Goal: Task Accomplishment & Management: Complete application form

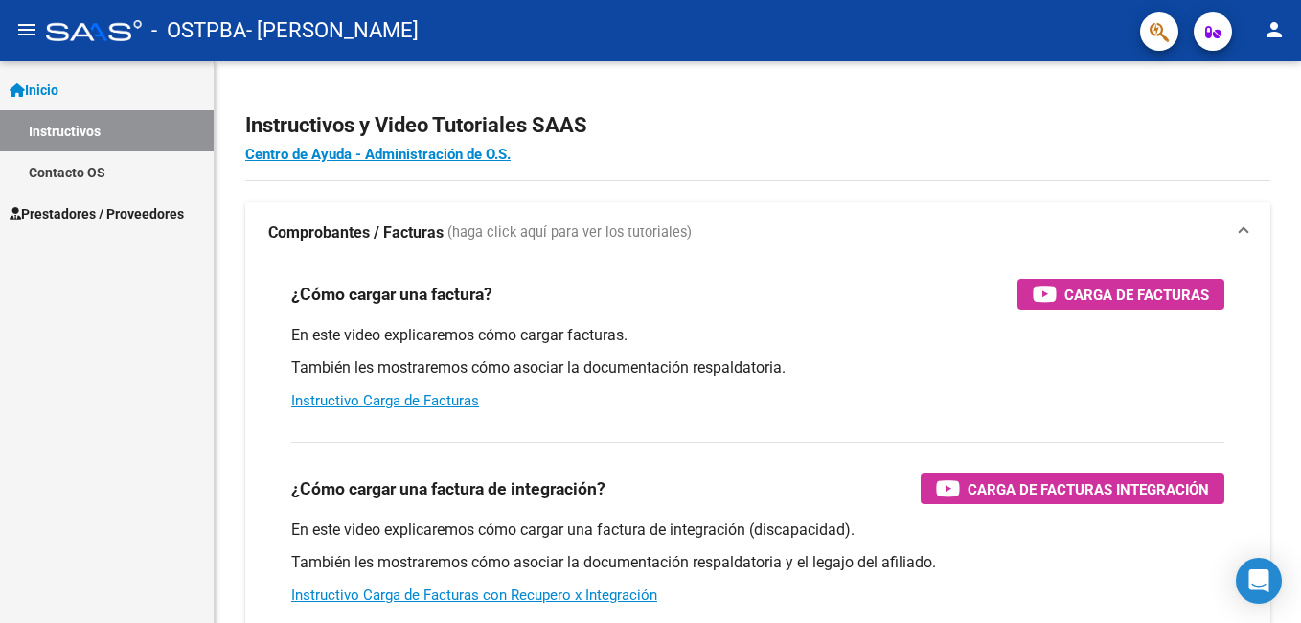
click at [106, 81] on link "Inicio" at bounding box center [107, 89] width 214 height 41
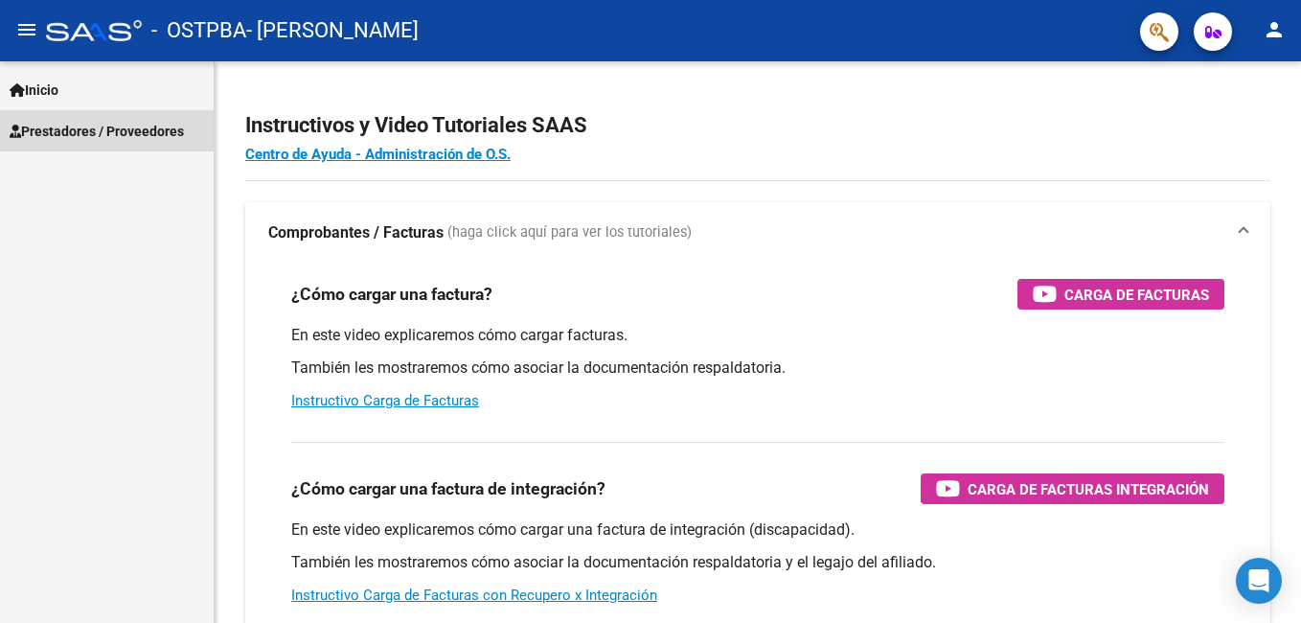
click at [75, 130] on span "Prestadores / Proveedores" at bounding box center [97, 131] width 174 height 21
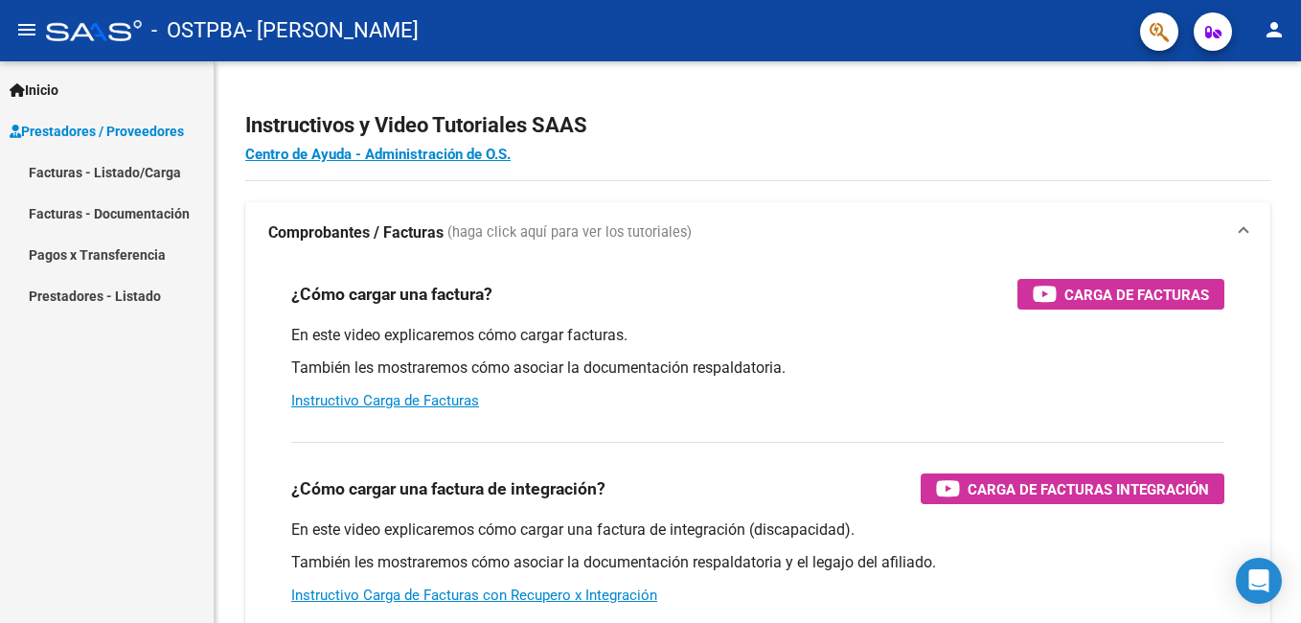
click at [100, 170] on link "Facturas - Listado/Carga" at bounding box center [107, 171] width 214 height 41
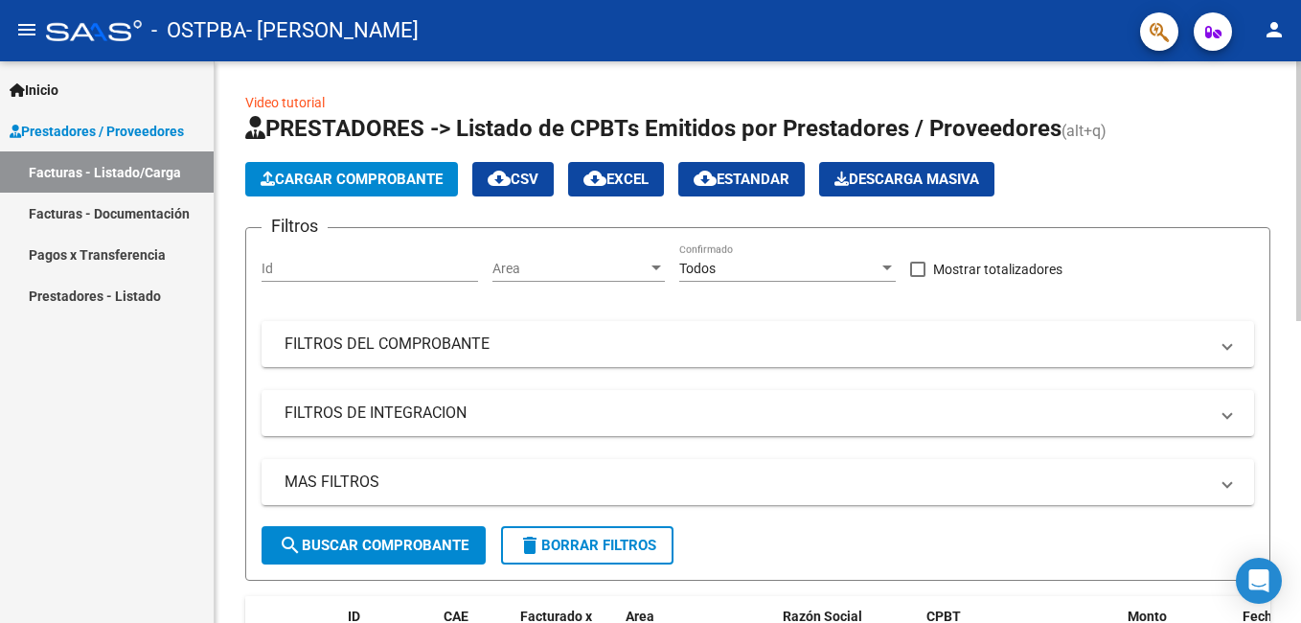
click at [331, 181] on span "Cargar Comprobante" at bounding box center [352, 178] width 182 height 17
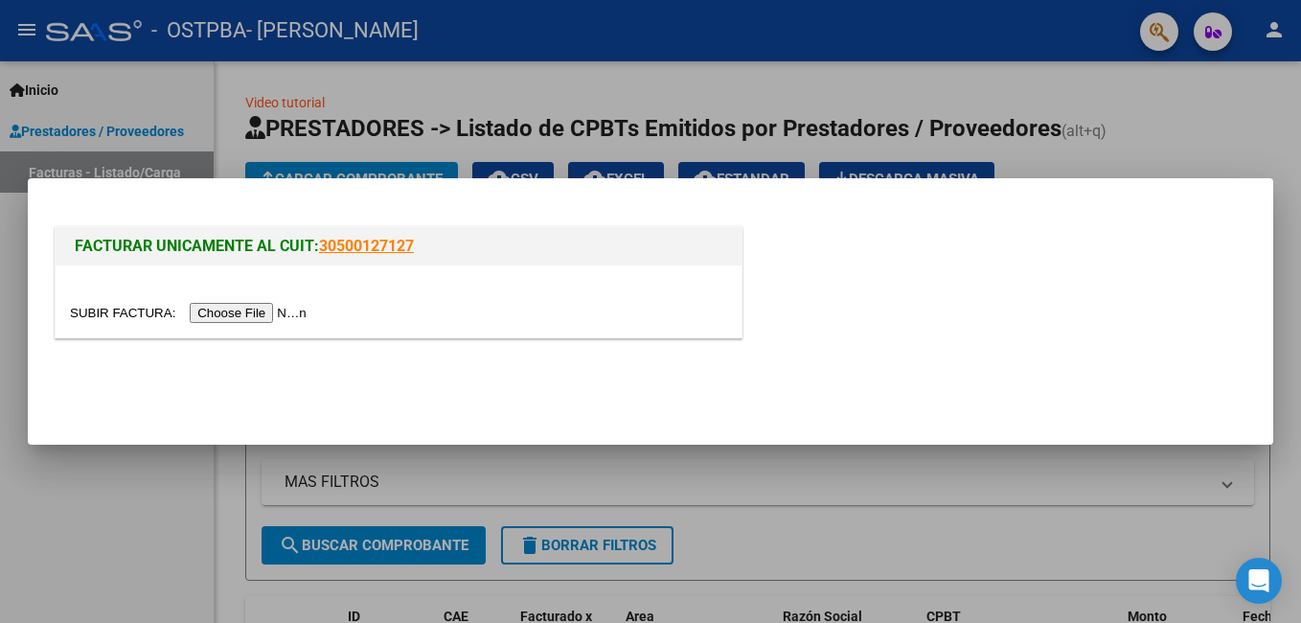
click at [231, 318] on input "file" at bounding box center [191, 313] width 242 height 20
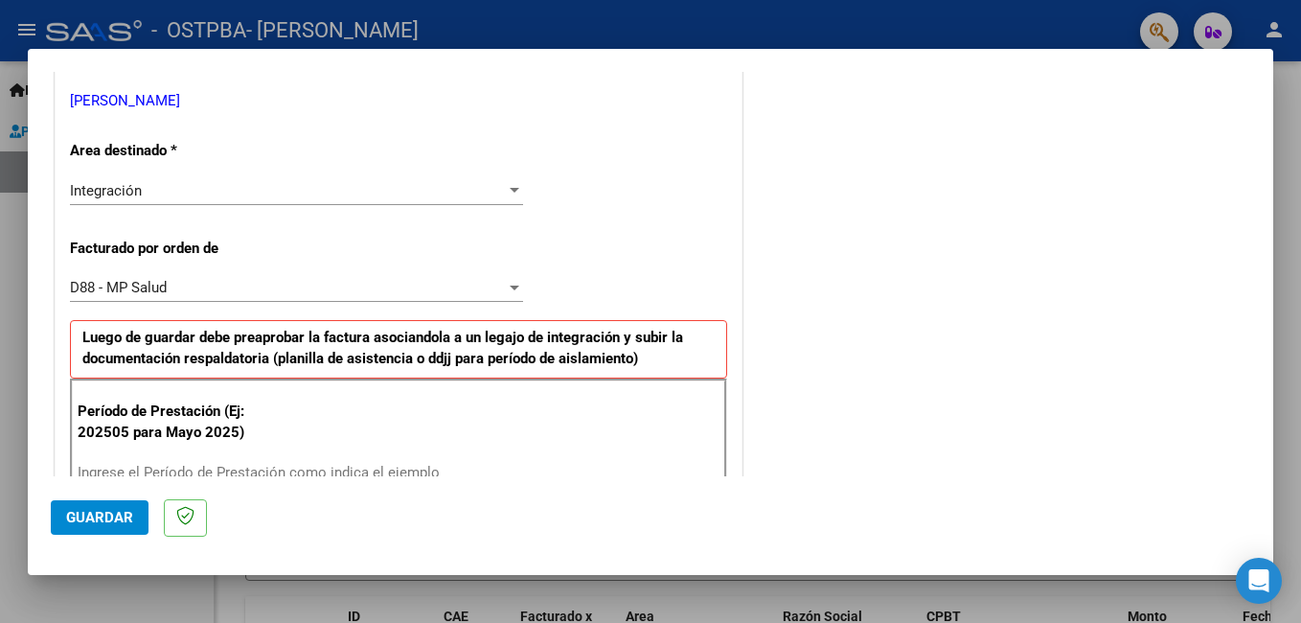
scroll to position [479, 0]
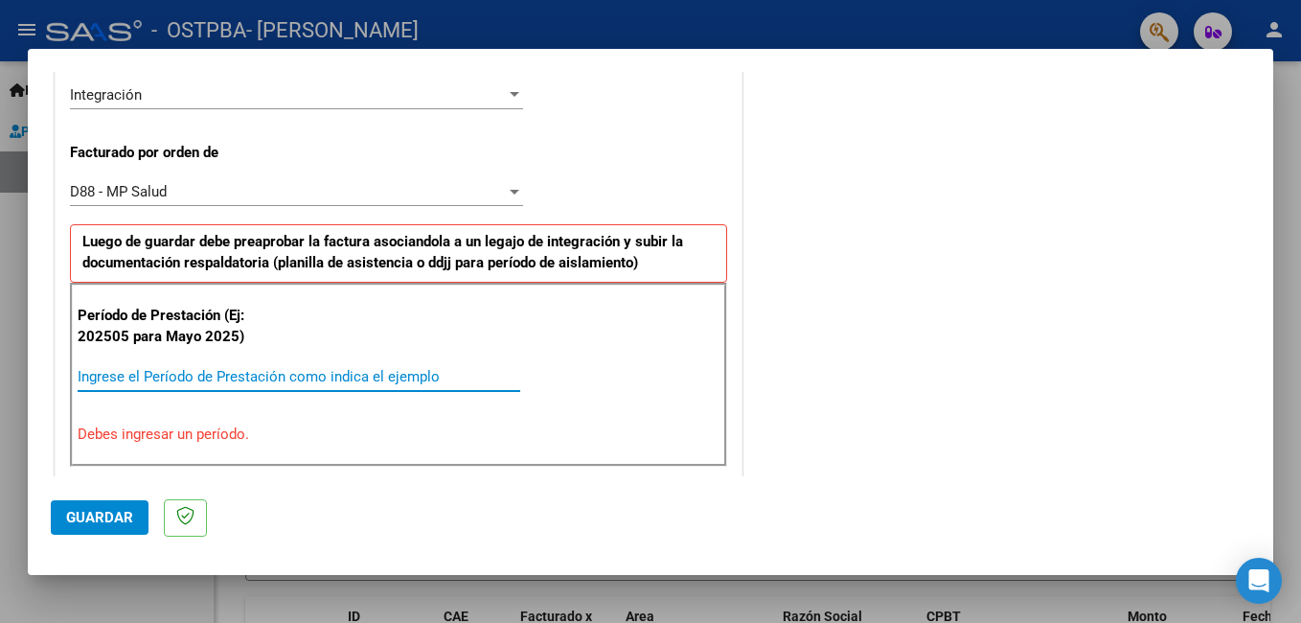
click at [287, 374] on input "Ingrese el Período de Prestación como indica el ejemplo" at bounding box center [299, 376] width 442 height 17
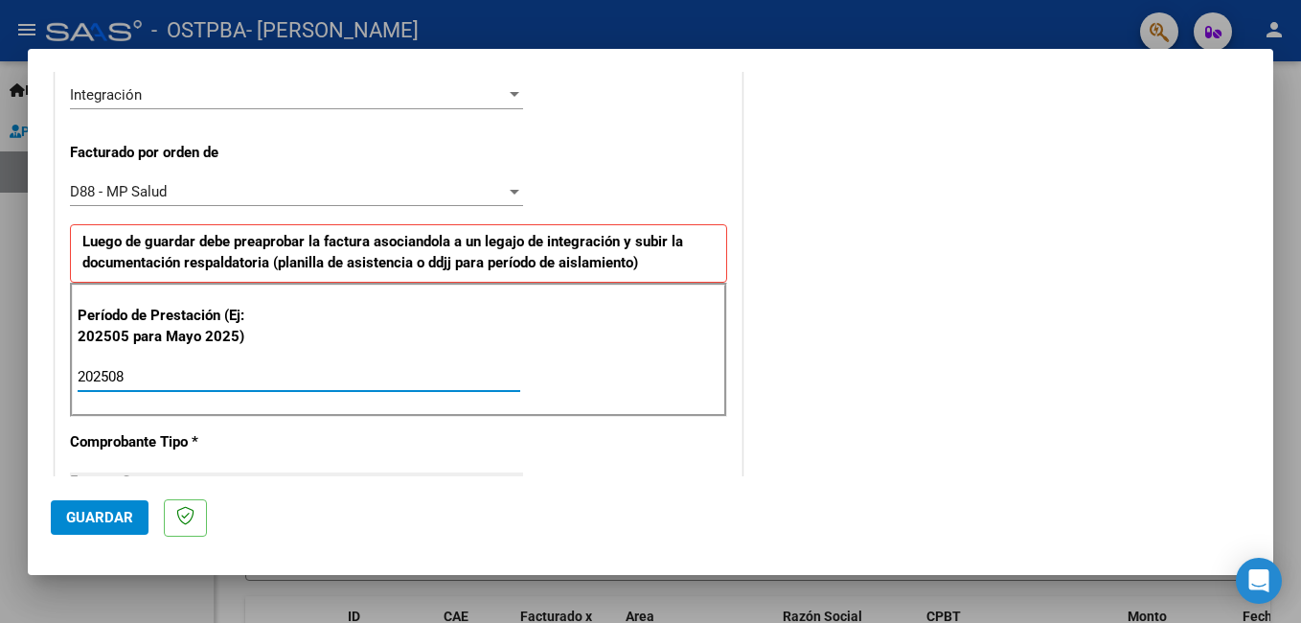
type input "202508"
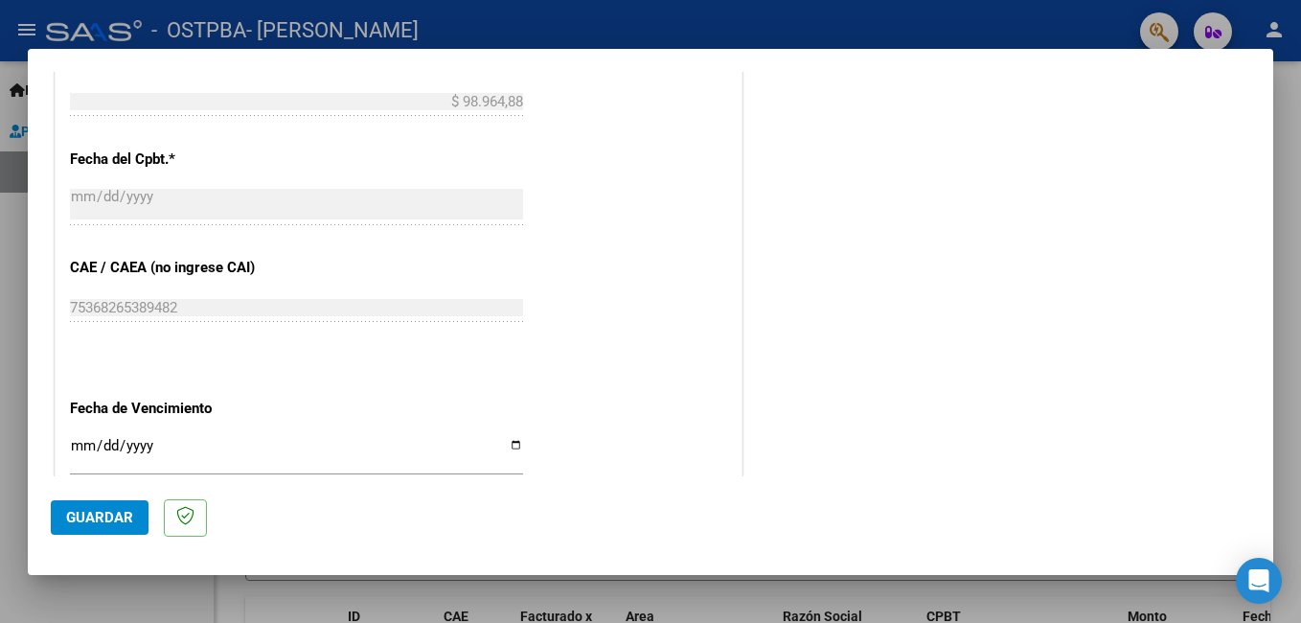
scroll to position [1341, 0]
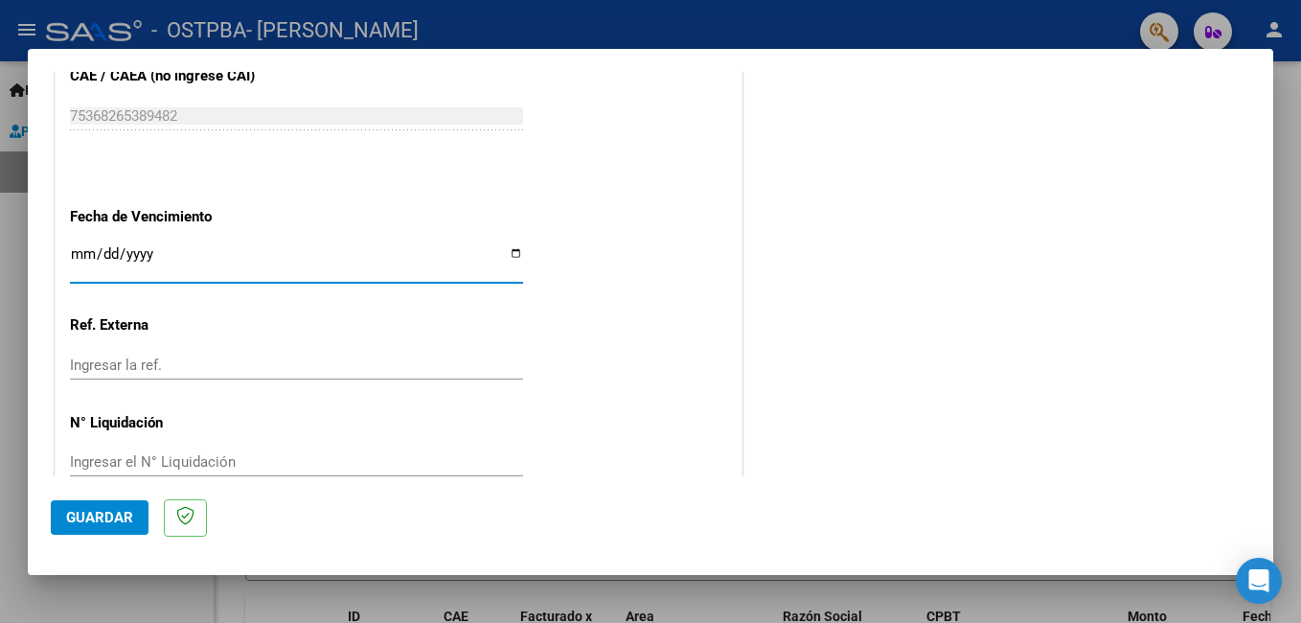
click at [83, 246] on input "Ingresar la fecha" at bounding box center [296, 261] width 453 height 31
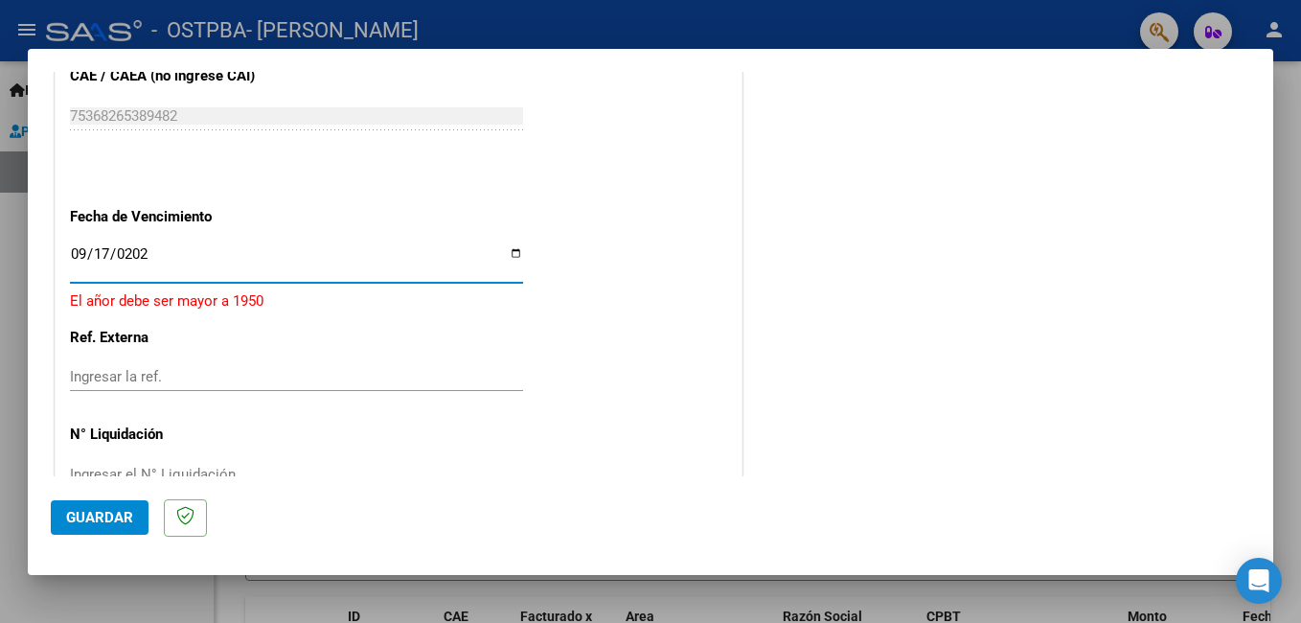
type input "[DATE]"
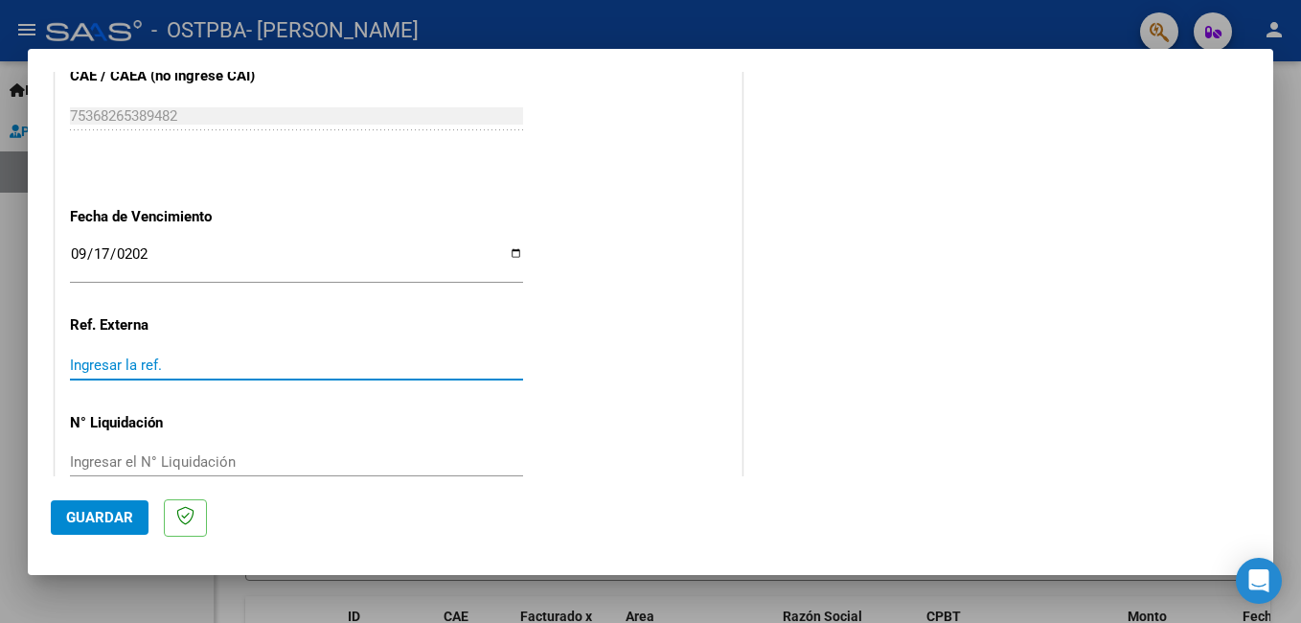
click at [208, 359] on input "Ingresar la ref." at bounding box center [296, 364] width 453 height 17
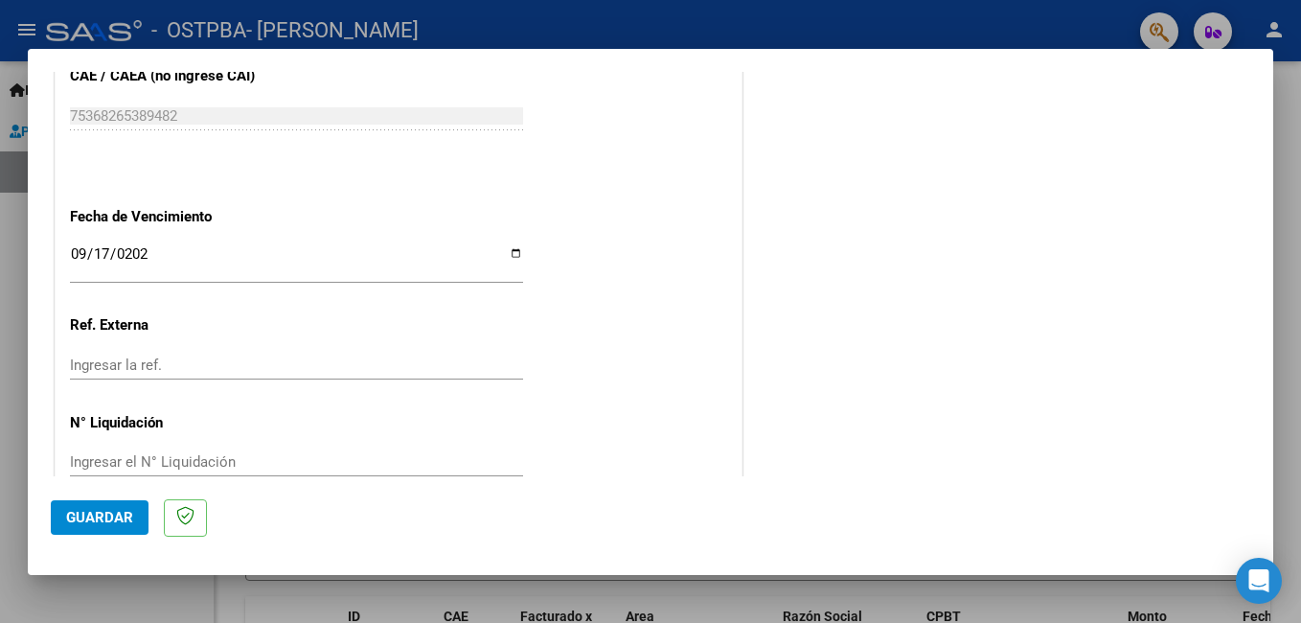
scroll to position [1377, 0]
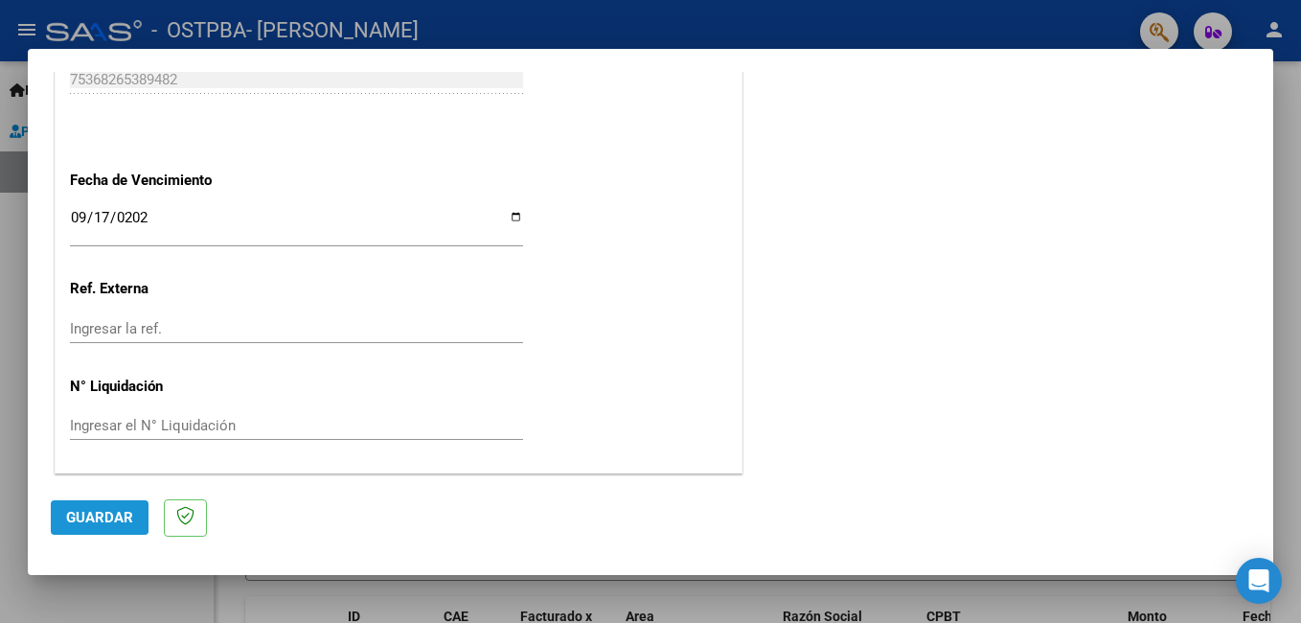
click at [96, 516] on span "Guardar" at bounding box center [99, 517] width 67 height 17
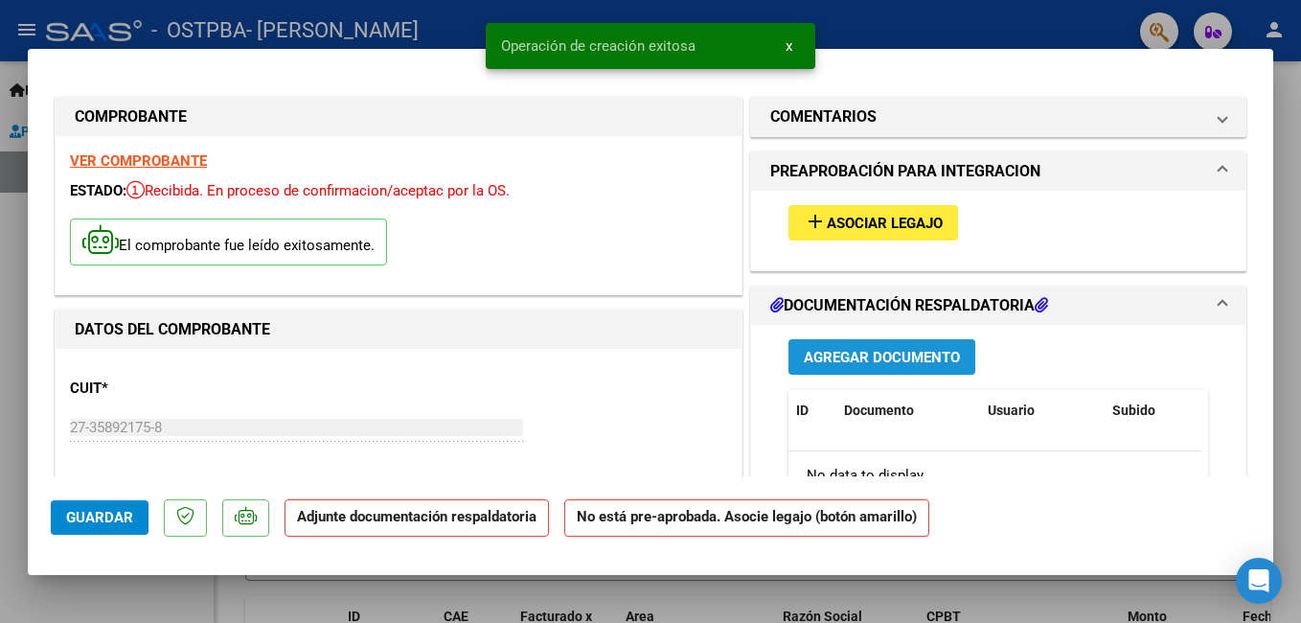
click at [897, 358] on span "Agregar Documento" at bounding box center [882, 357] width 156 height 17
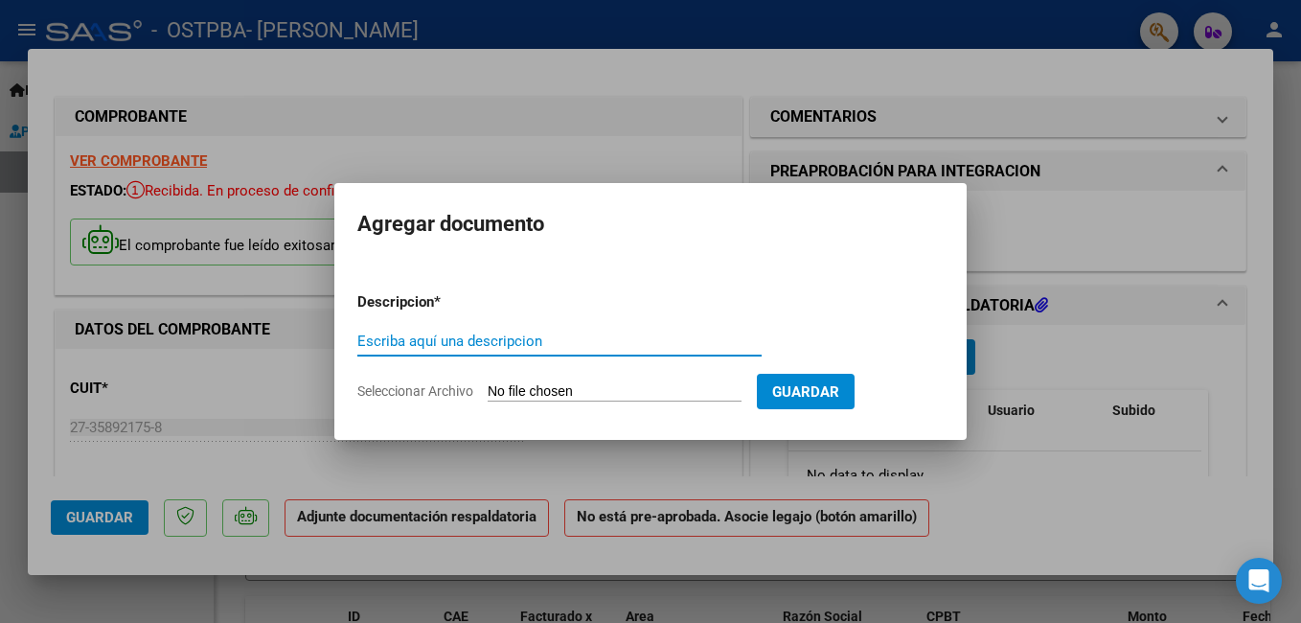
click at [468, 335] on input "Escriba aquí una descripcion" at bounding box center [559, 340] width 404 height 17
click at [655, 393] on input "Seleccionar Archivo" at bounding box center [614, 392] width 254 height 18
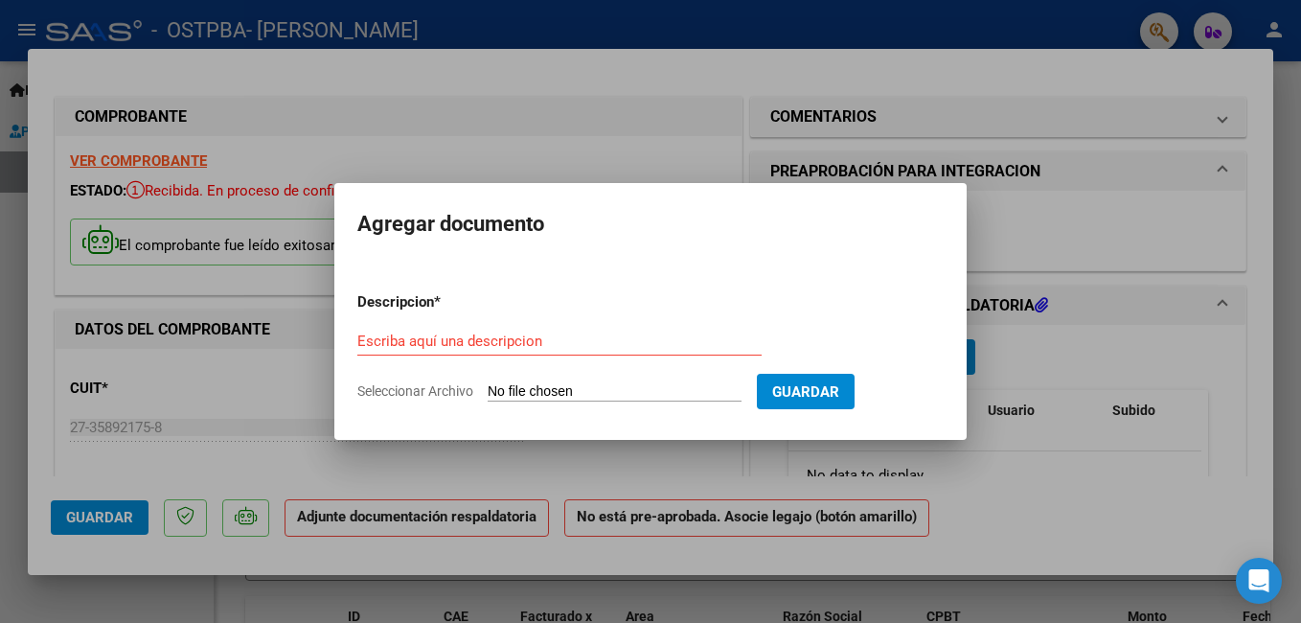
click at [475, 622] on div at bounding box center [650, 311] width 1301 height 623
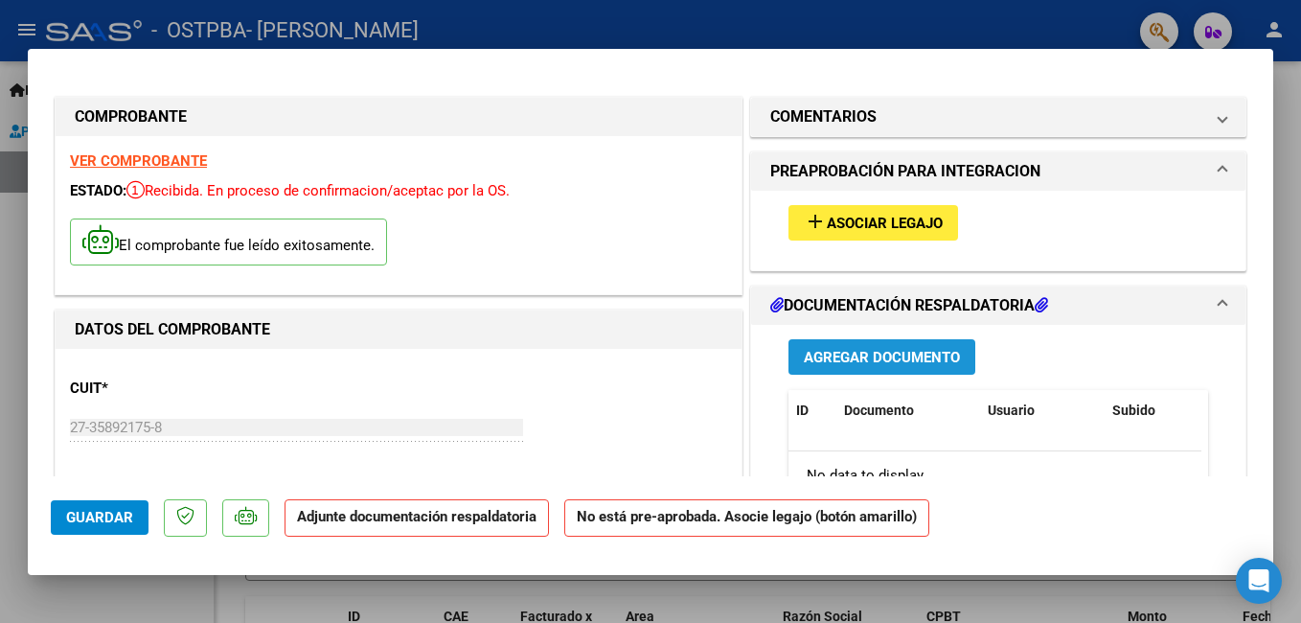
click at [910, 356] on span "Agregar Documento" at bounding box center [882, 357] width 156 height 17
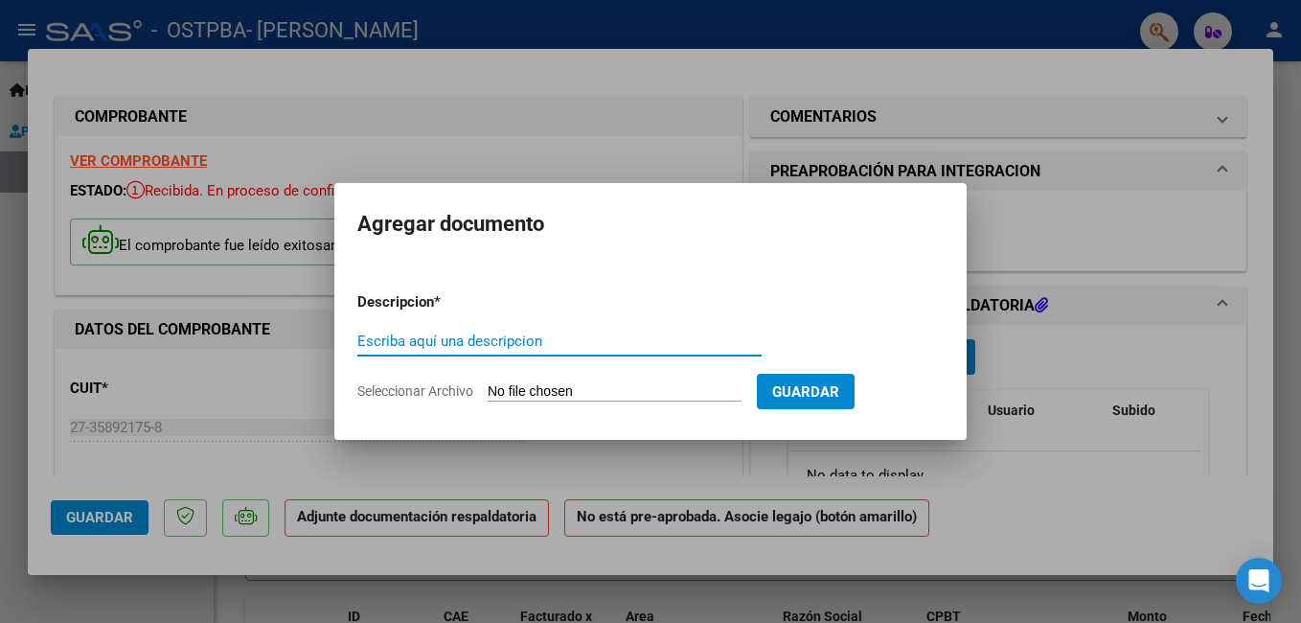
click at [741, 385] on input "Seleccionar Archivo" at bounding box center [614, 392] width 254 height 18
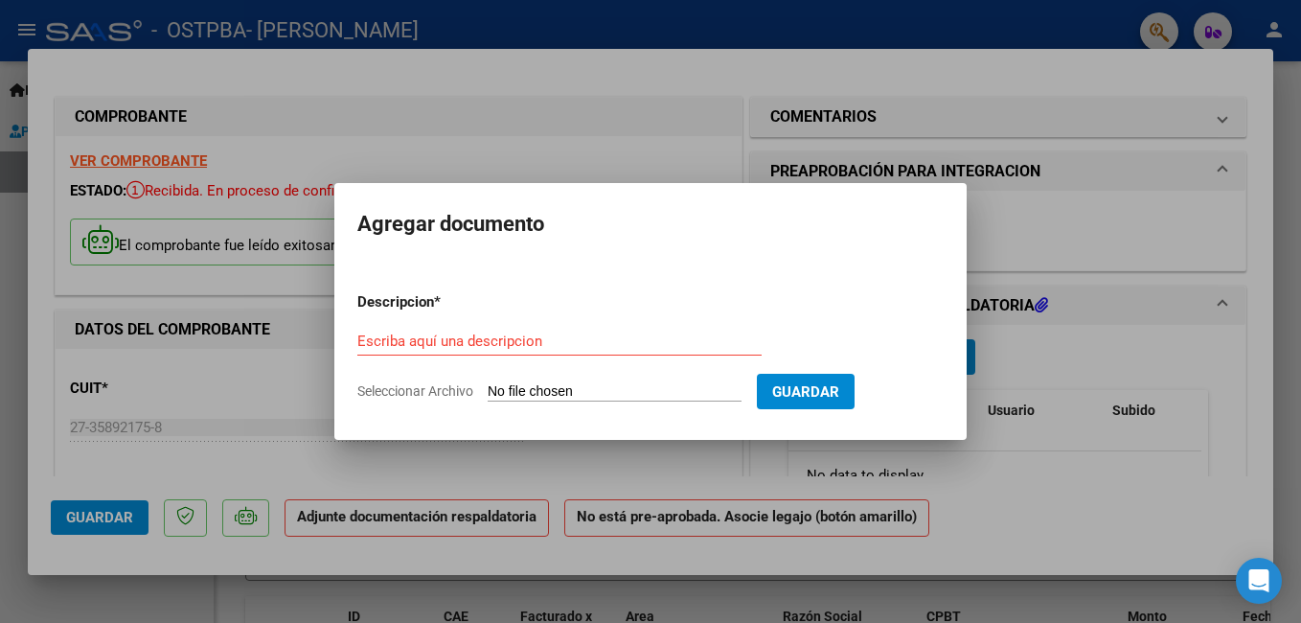
type input "C:\fakepath\PLANILLA [PERSON_NAME][DATE].pdf"
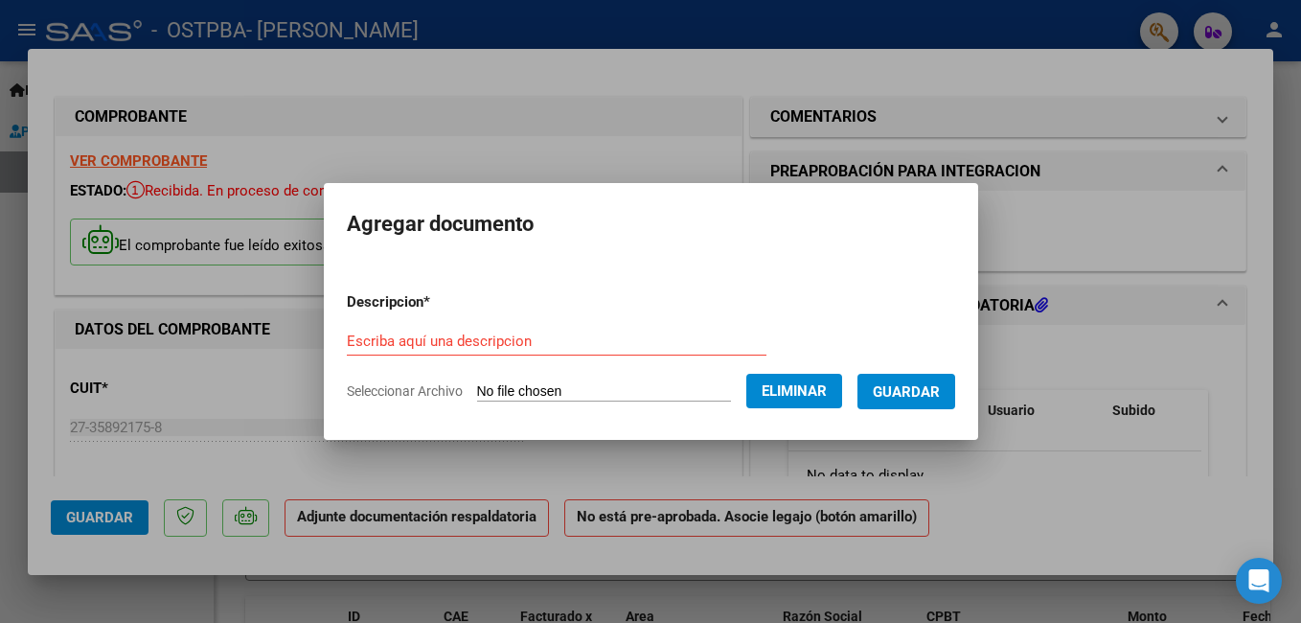
click at [526, 335] on input "Escriba aquí una descripcion" at bounding box center [556, 340] width 419 height 17
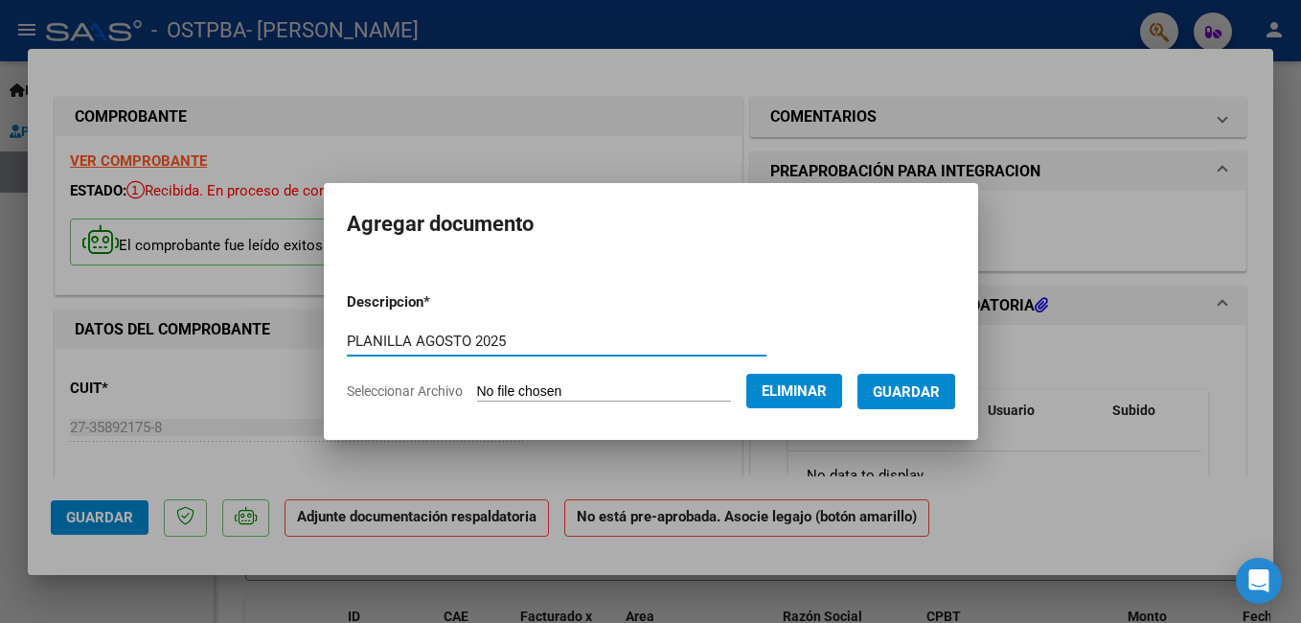
type input "PLANILLA AGOSTO 2025"
click at [925, 400] on span "Guardar" at bounding box center [905, 391] width 67 height 17
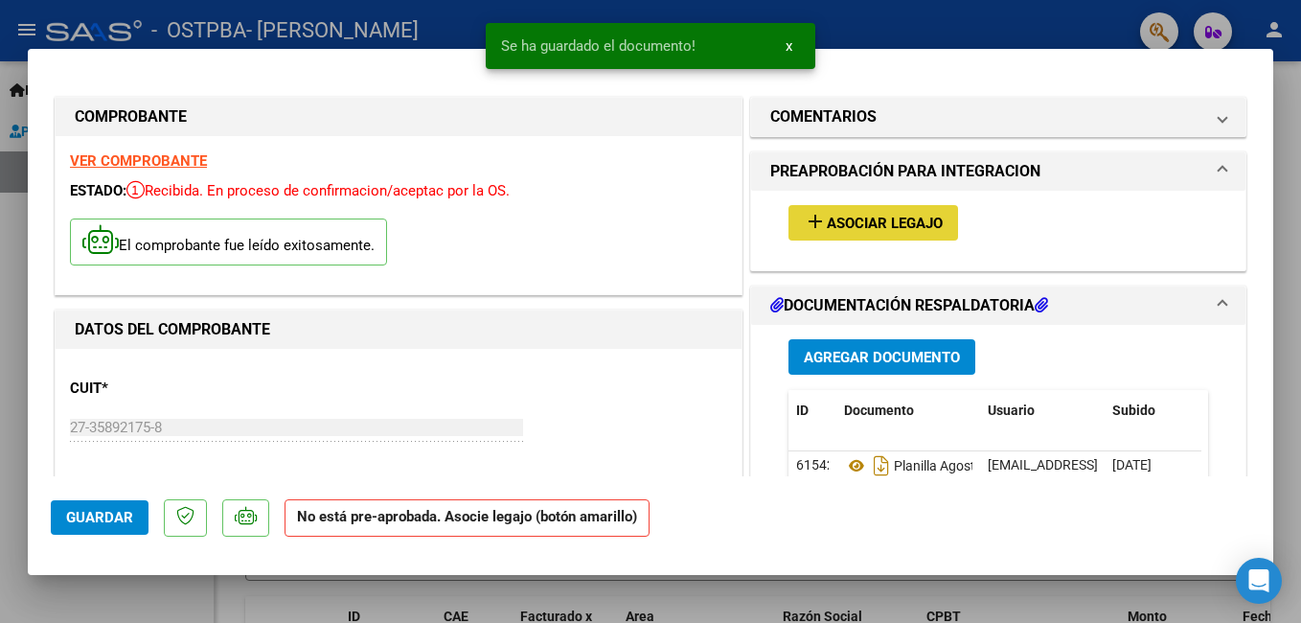
click at [903, 229] on span "Asociar Legajo" at bounding box center [885, 223] width 116 height 17
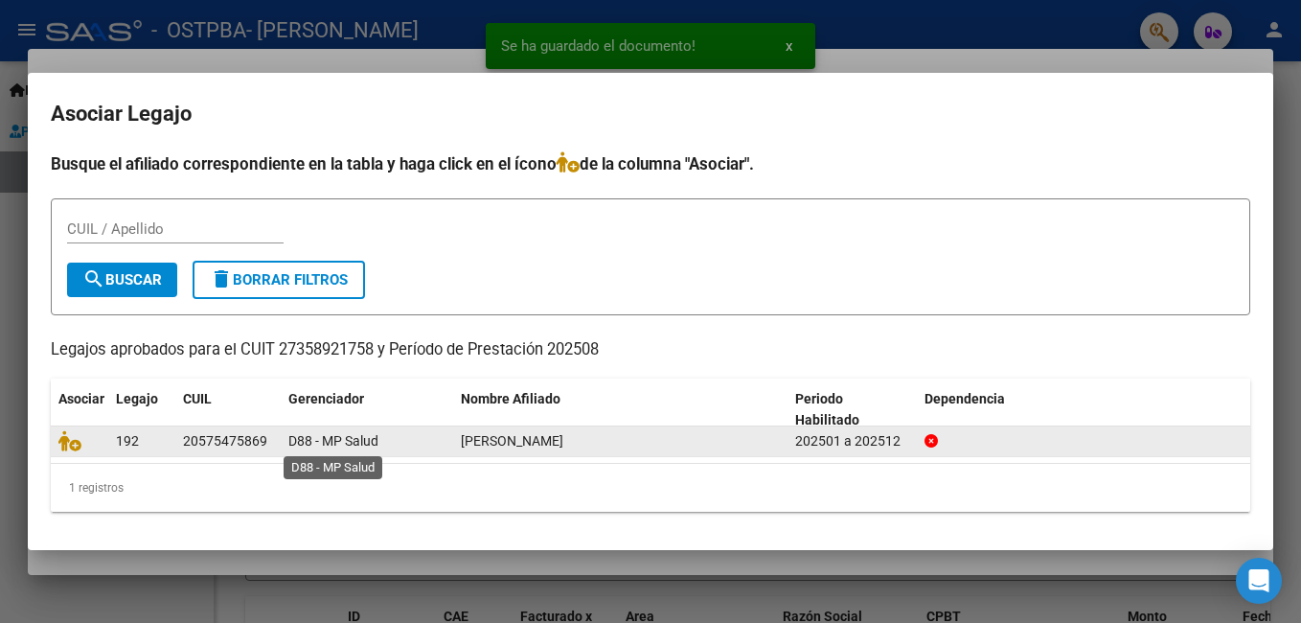
click at [335, 443] on span "D88 - MP Salud" at bounding box center [333, 440] width 90 height 15
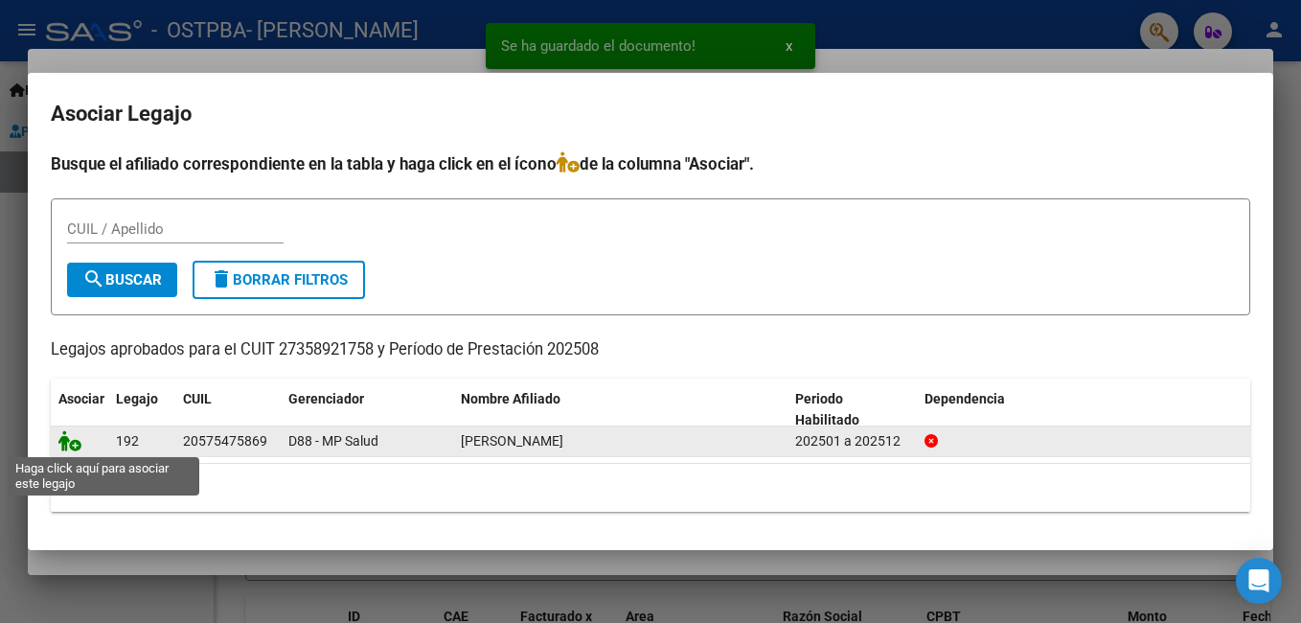
click at [66, 436] on icon at bounding box center [69, 440] width 23 height 21
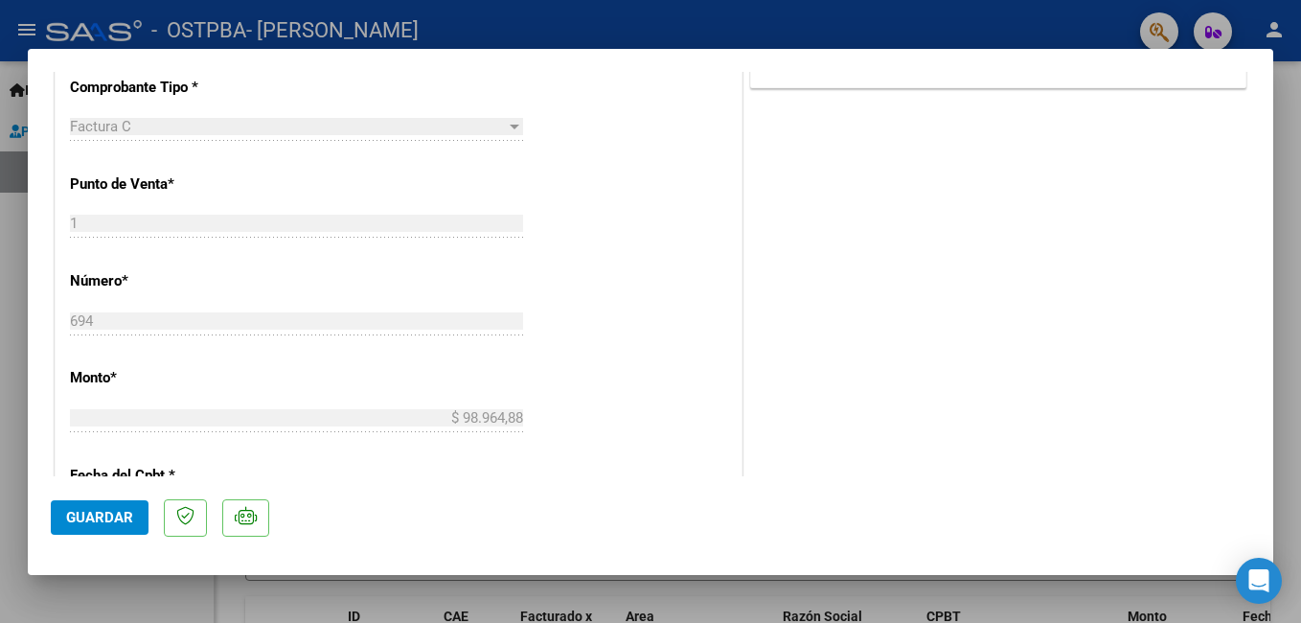
scroll to position [1406, 0]
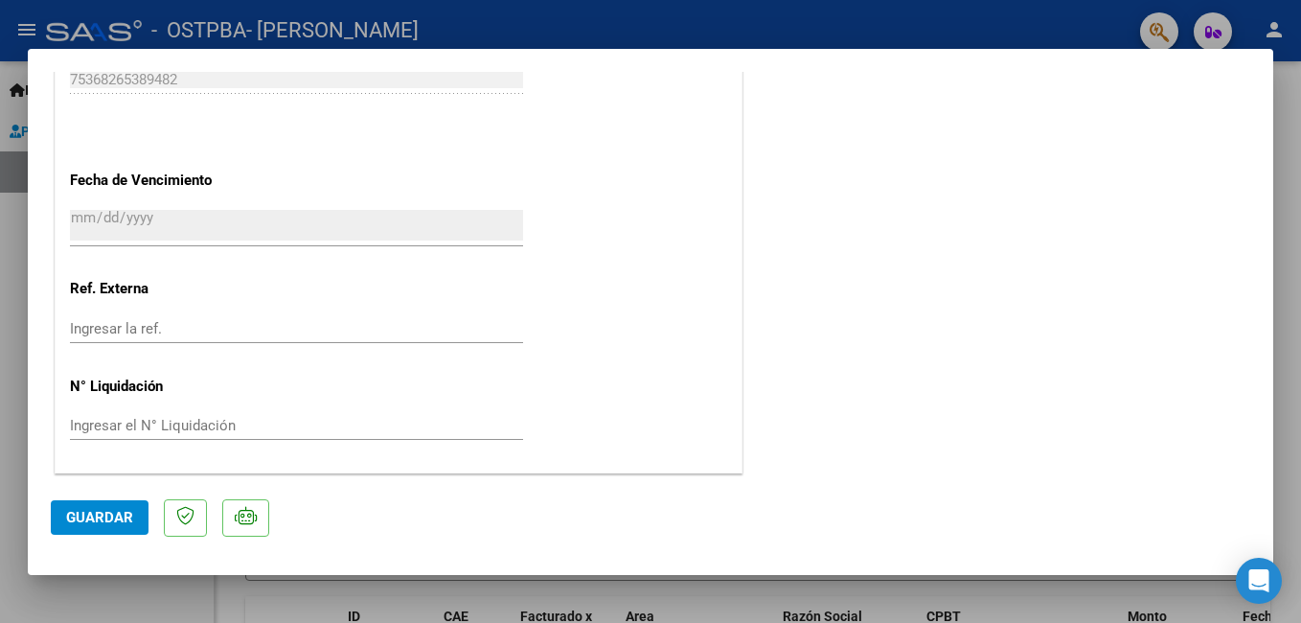
click at [113, 513] on span "Guardar" at bounding box center [99, 517] width 67 height 17
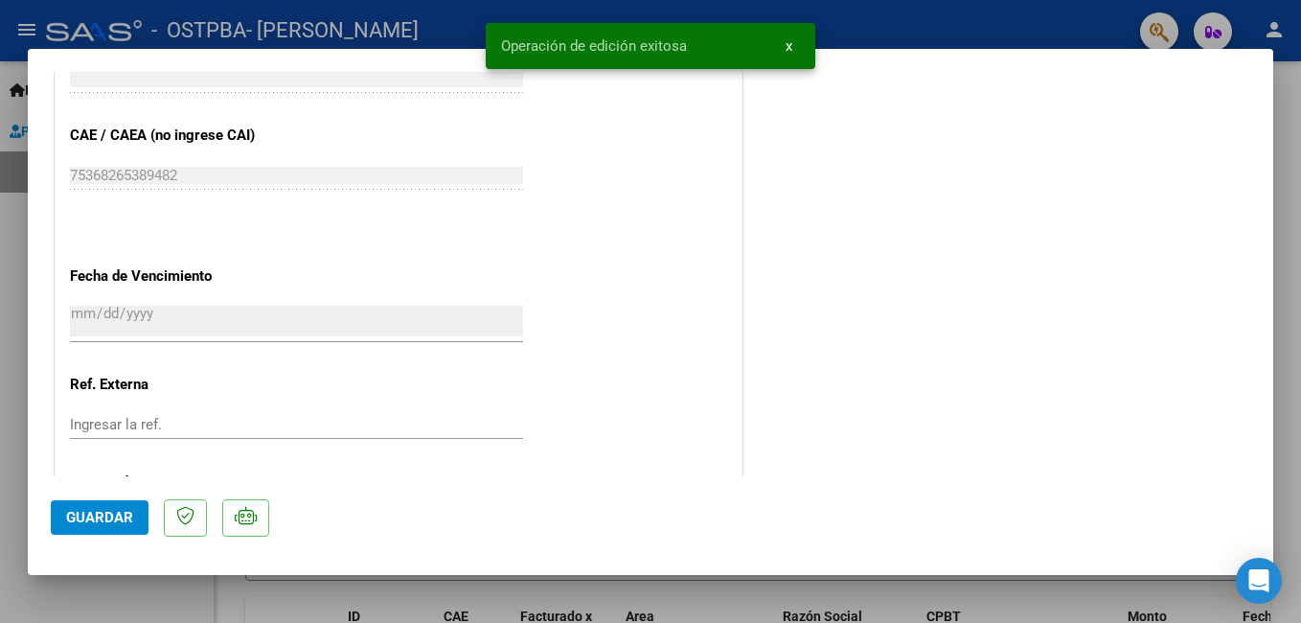
click at [1283, 168] on div at bounding box center [650, 311] width 1301 height 623
type input "$ 0,00"
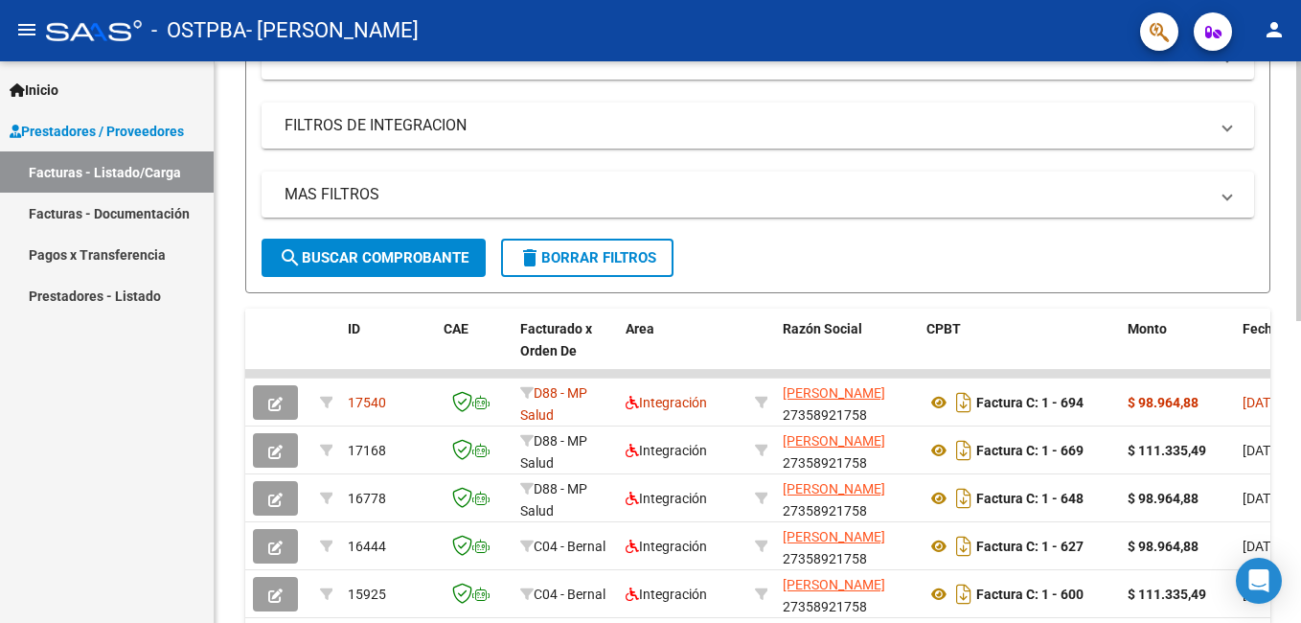
scroll to position [383, 0]
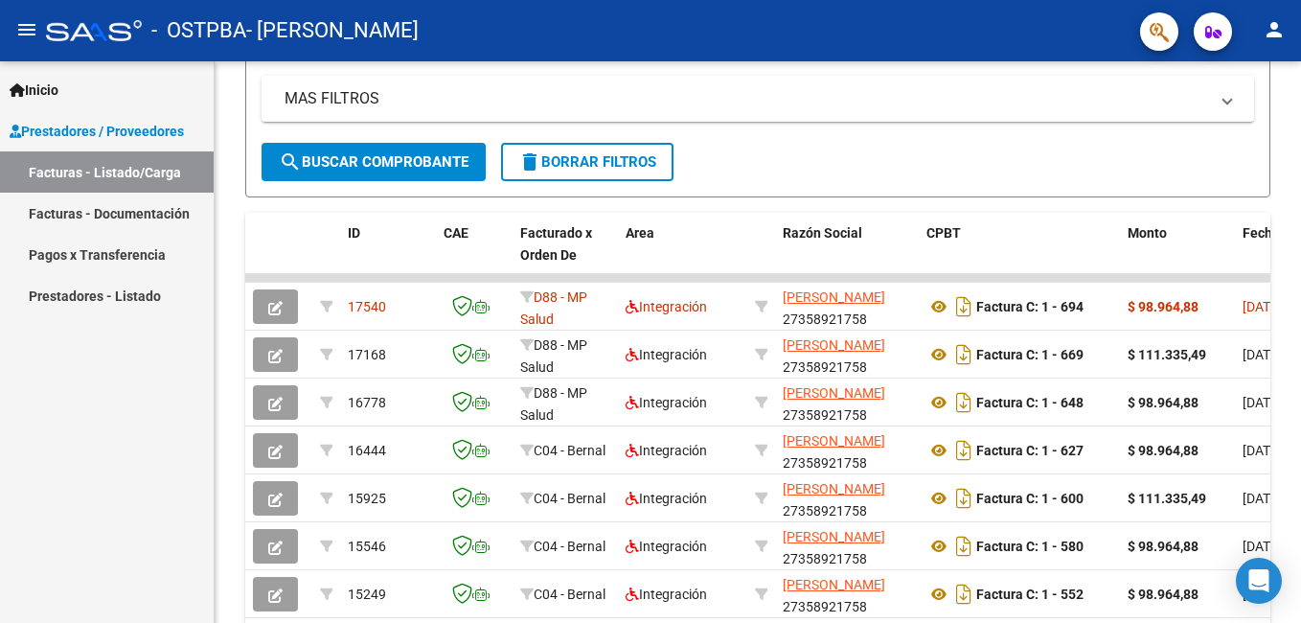
click at [103, 174] on link "Facturas - Listado/Carga" at bounding box center [107, 171] width 214 height 41
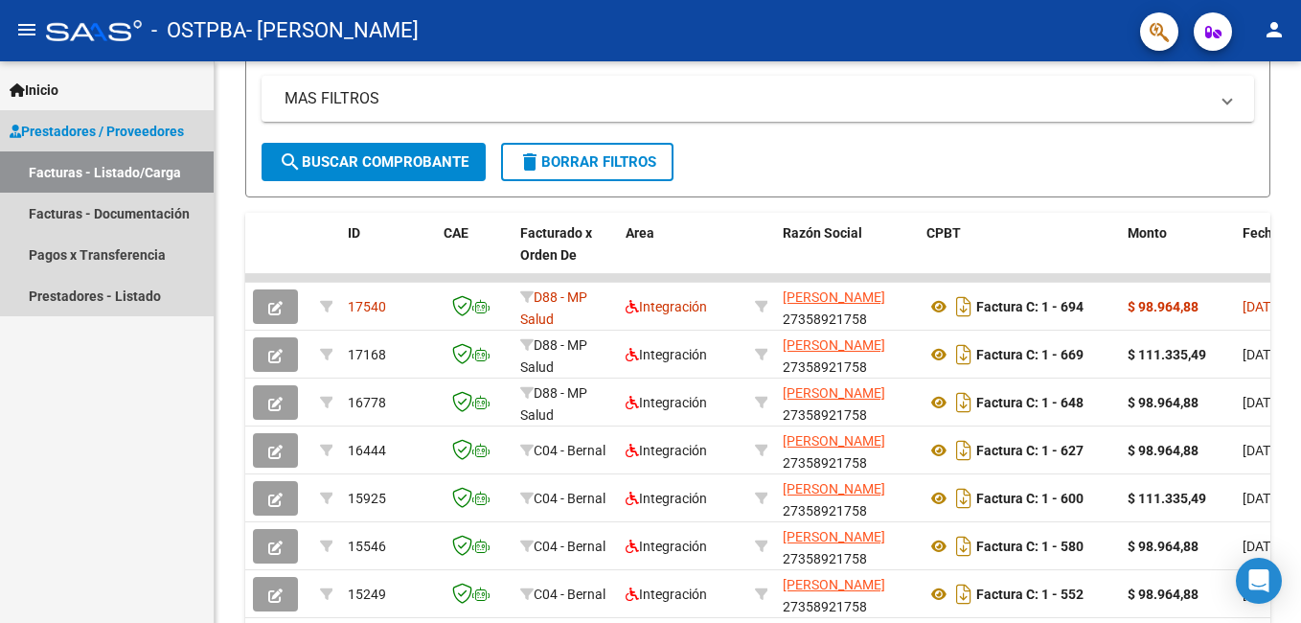
click at [157, 128] on span "Prestadores / Proveedores" at bounding box center [97, 131] width 174 height 21
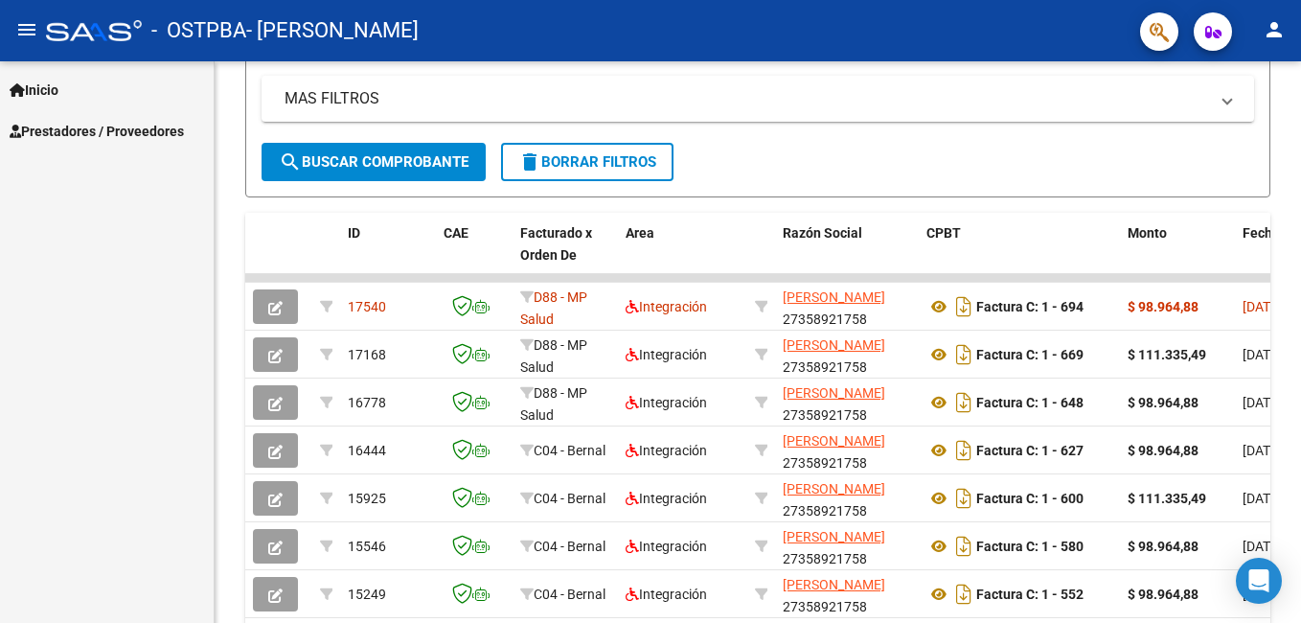
click at [127, 114] on link "Prestadores / Proveedores" at bounding box center [107, 130] width 214 height 41
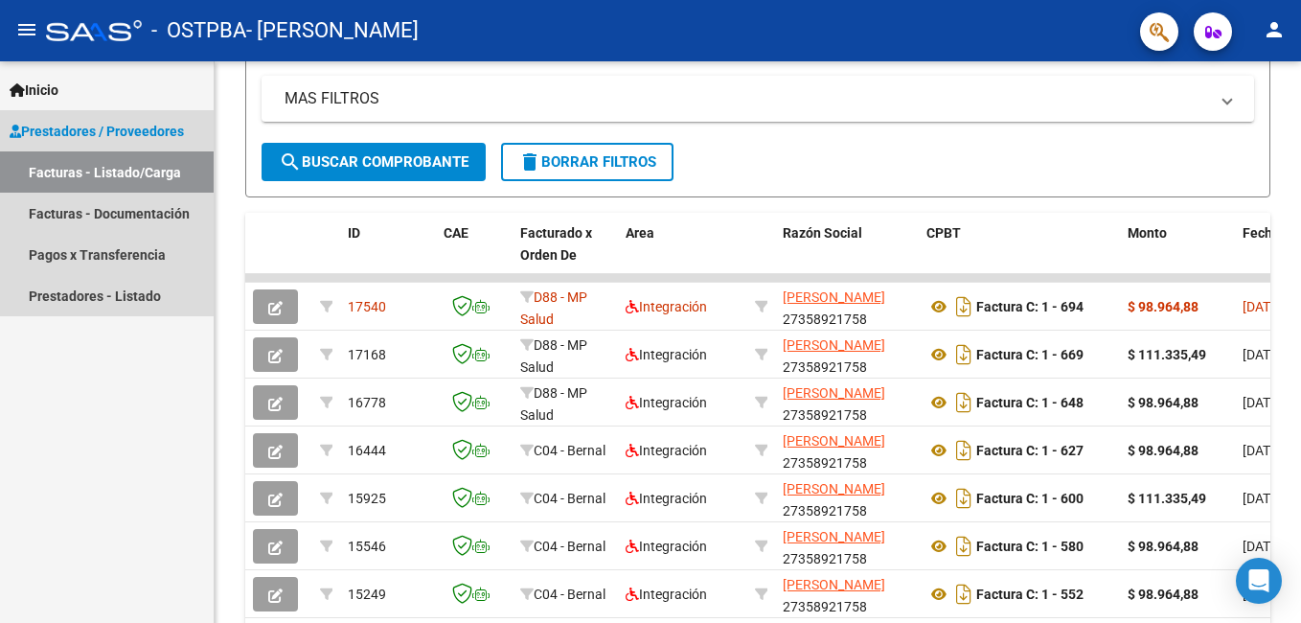
click at [106, 174] on link "Facturas - Listado/Carga" at bounding box center [107, 171] width 214 height 41
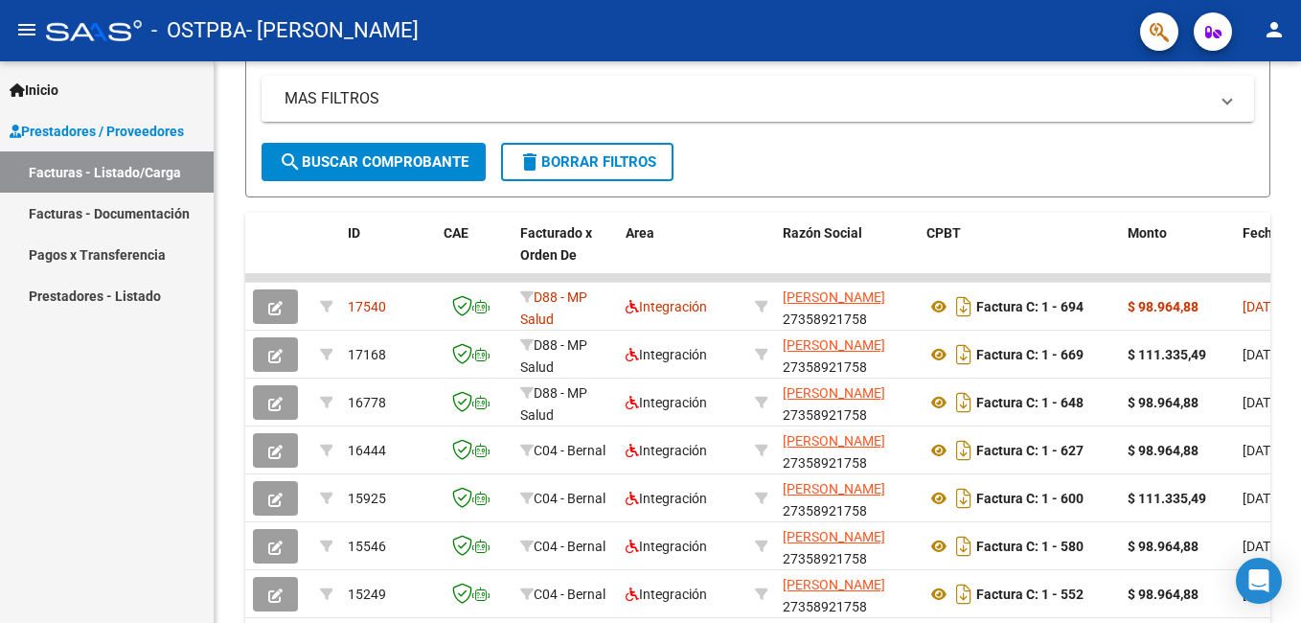
click at [55, 168] on link "Facturas - Listado/Carga" at bounding box center [107, 171] width 214 height 41
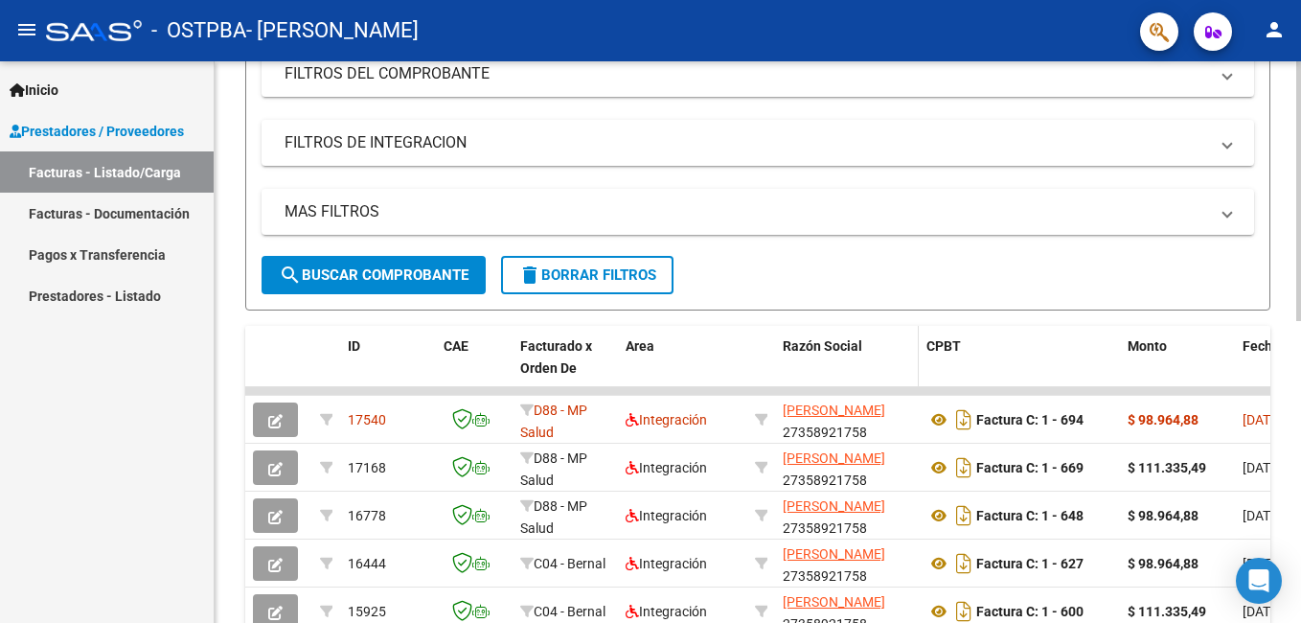
scroll to position [0, 0]
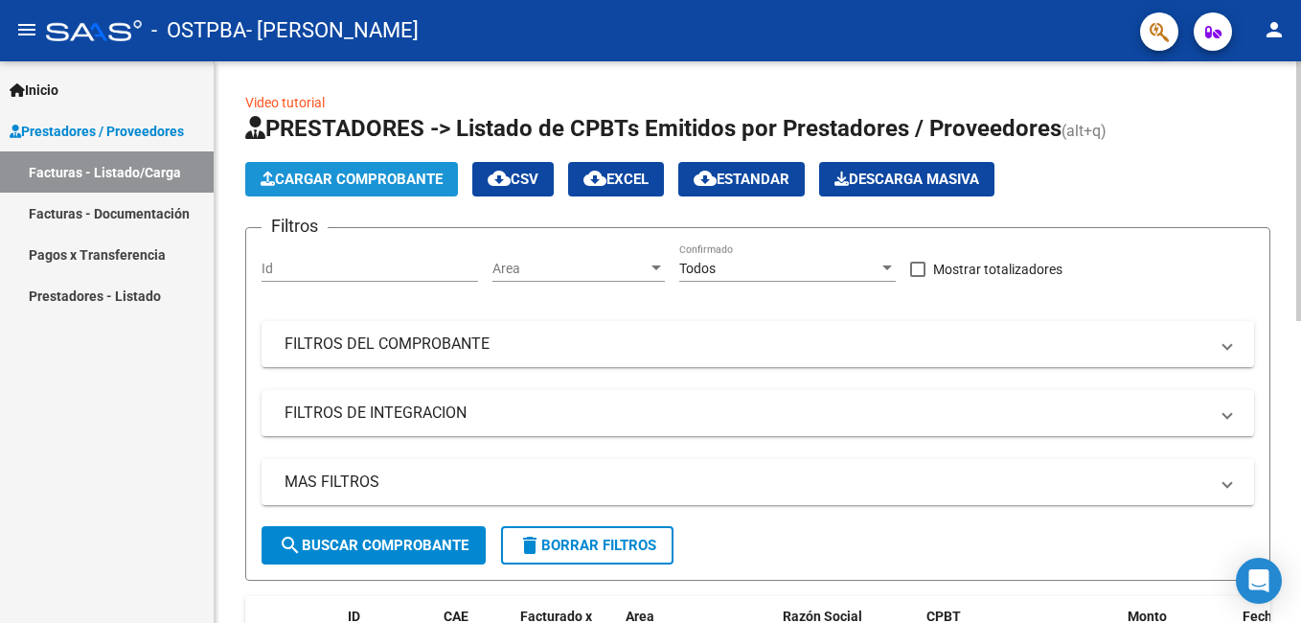
click at [350, 176] on span "Cargar Comprobante" at bounding box center [352, 178] width 182 height 17
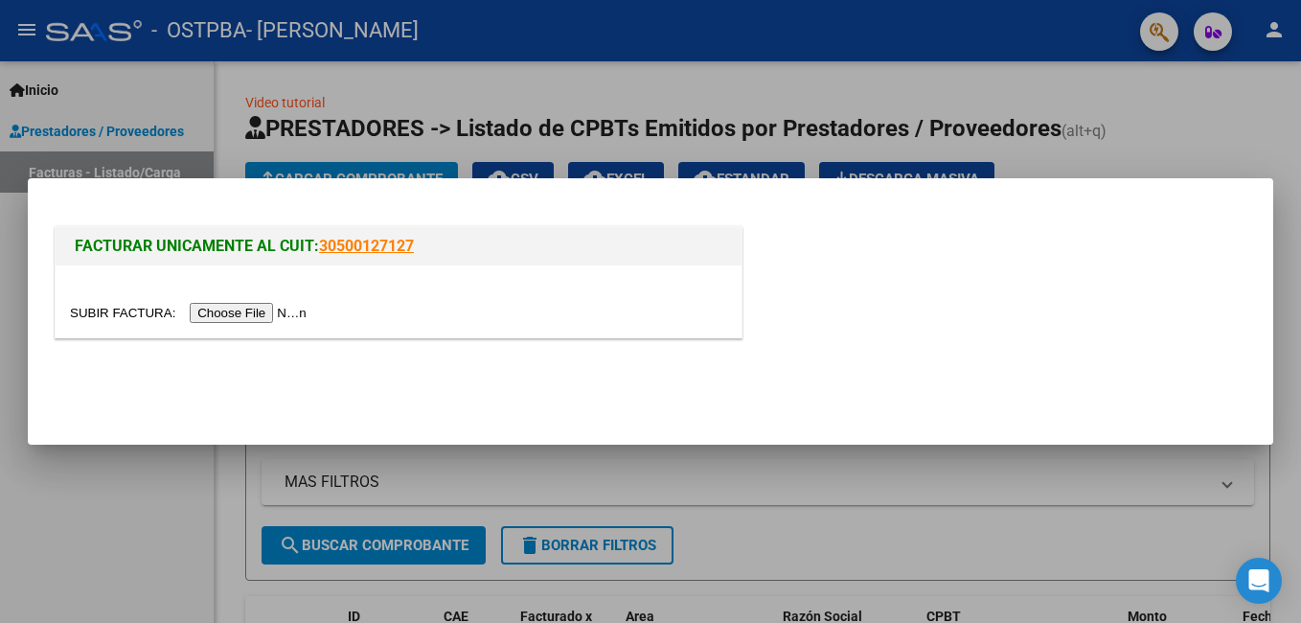
click at [825, 46] on div at bounding box center [650, 311] width 1301 height 623
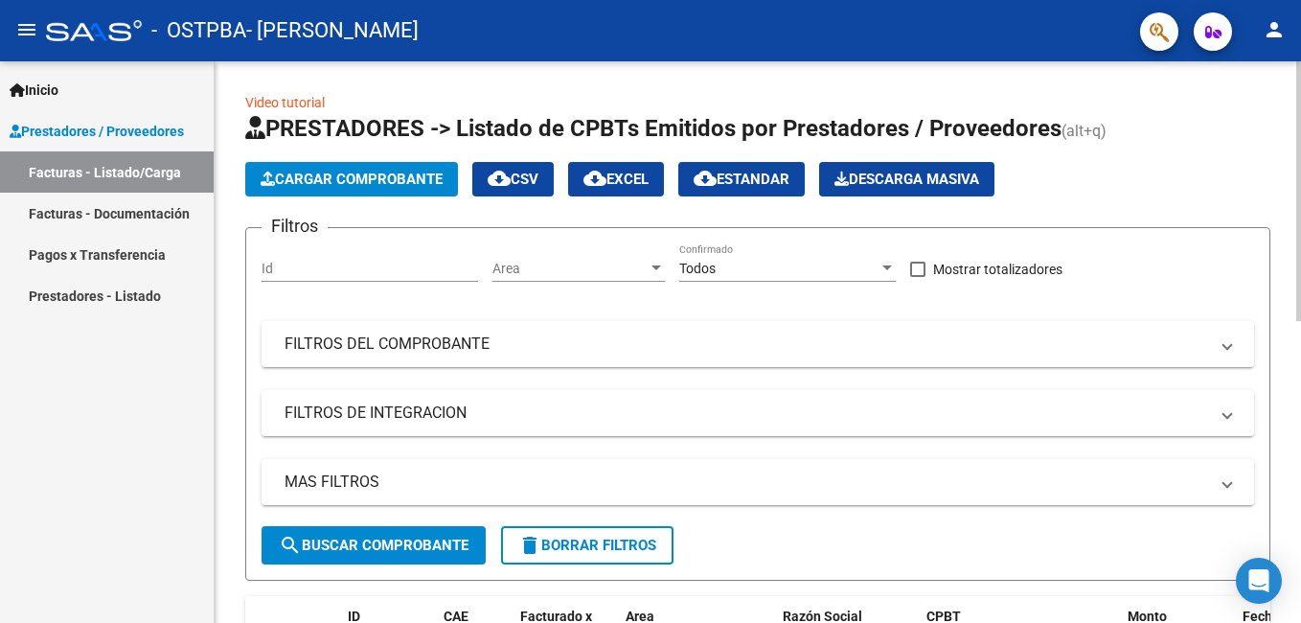
click at [408, 167] on button "Cargar Comprobante" at bounding box center [351, 179] width 213 height 34
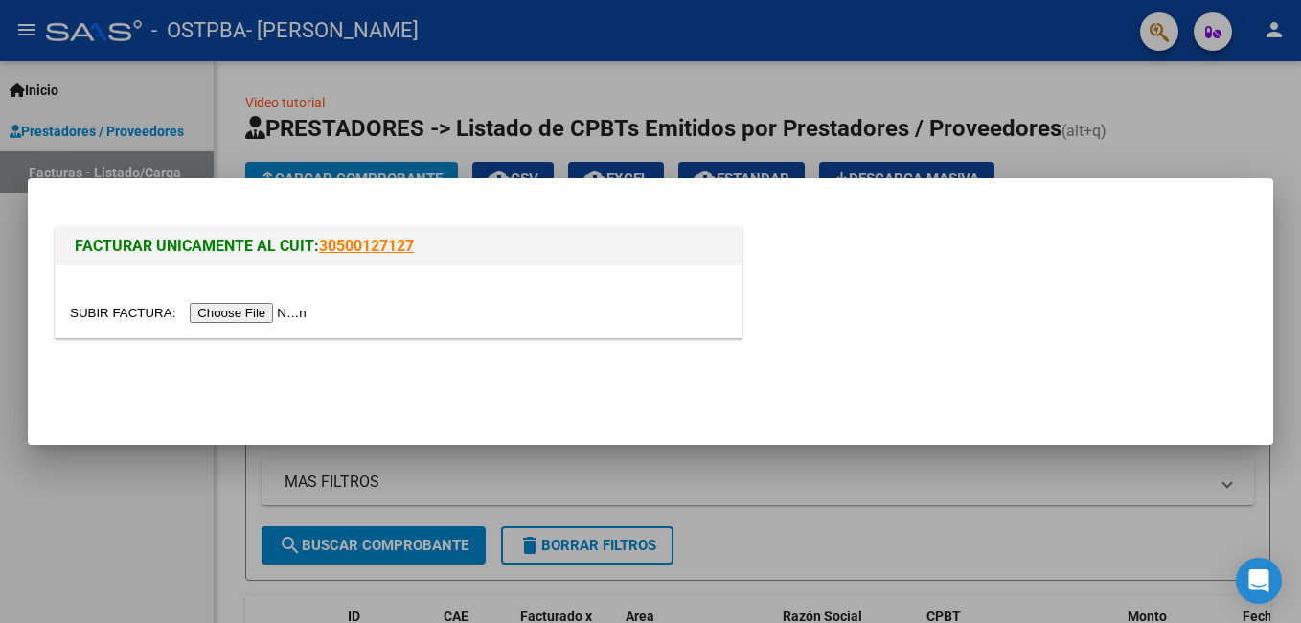
click at [252, 303] on input "file" at bounding box center [191, 313] width 242 height 20
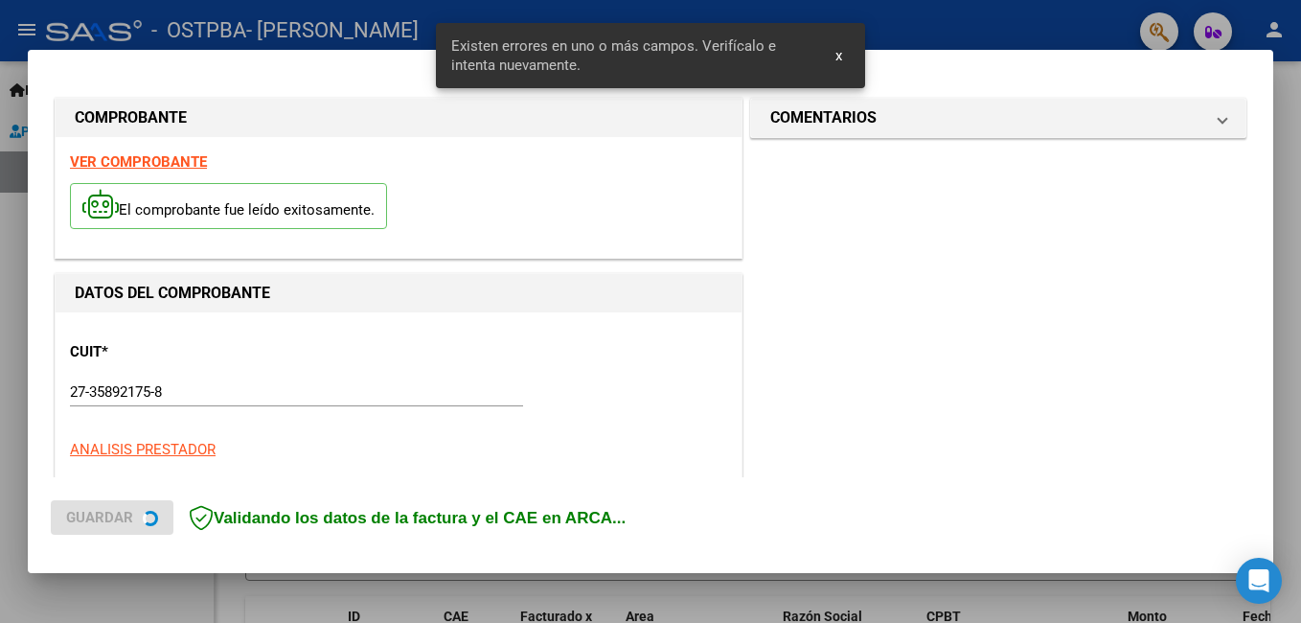
scroll to position [561, 0]
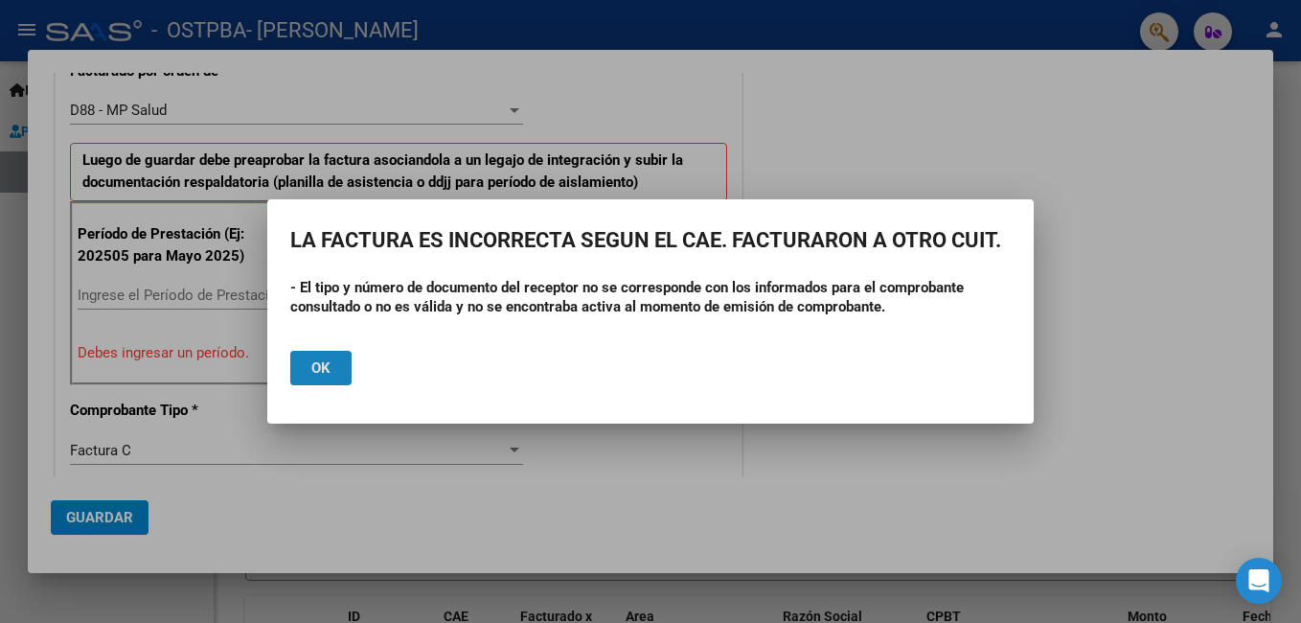
click at [331, 371] on button "Ok" at bounding box center [320, 368] width 61 height 34
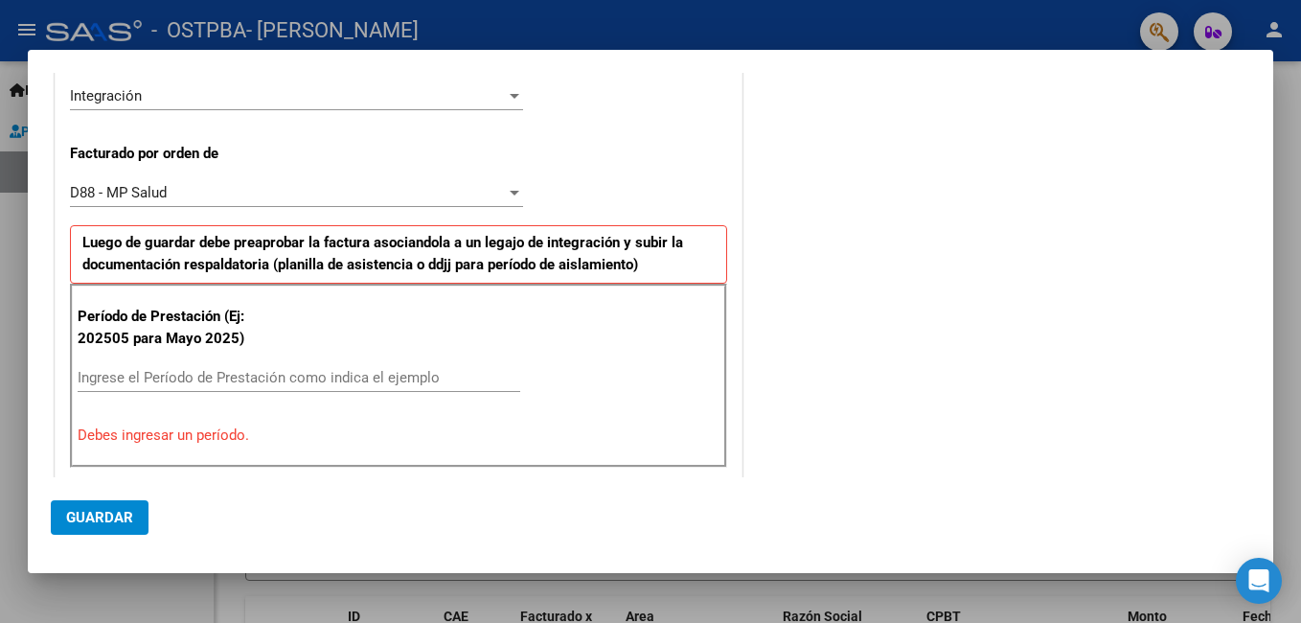
scroll to position [575, 0]
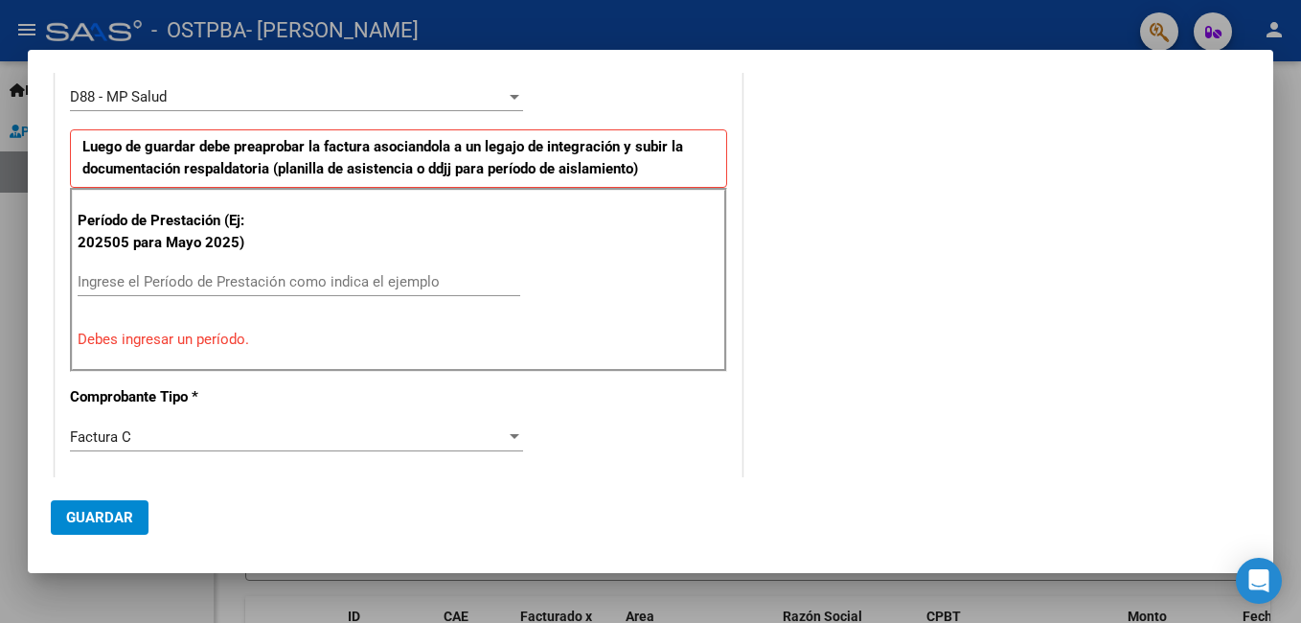
click at [198, 278] on input "Ingrese el Período de Prestación como indica el ejemplo" at bounding box center [299, 281] width 442 height 17
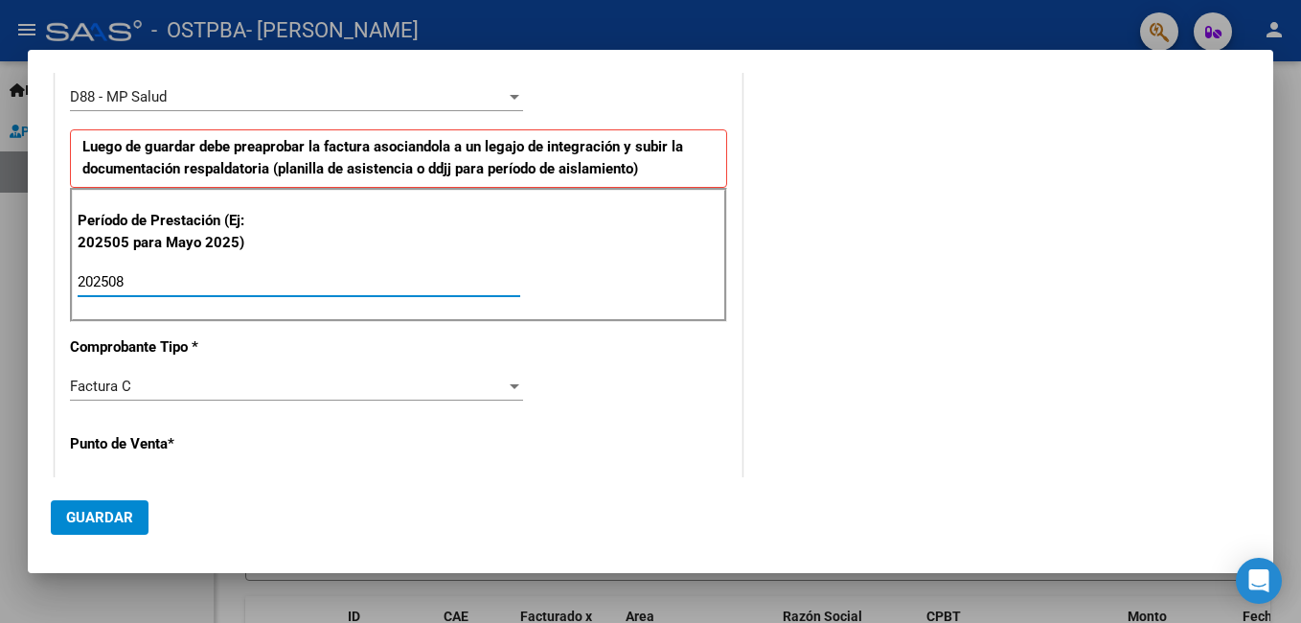
type input "202508"
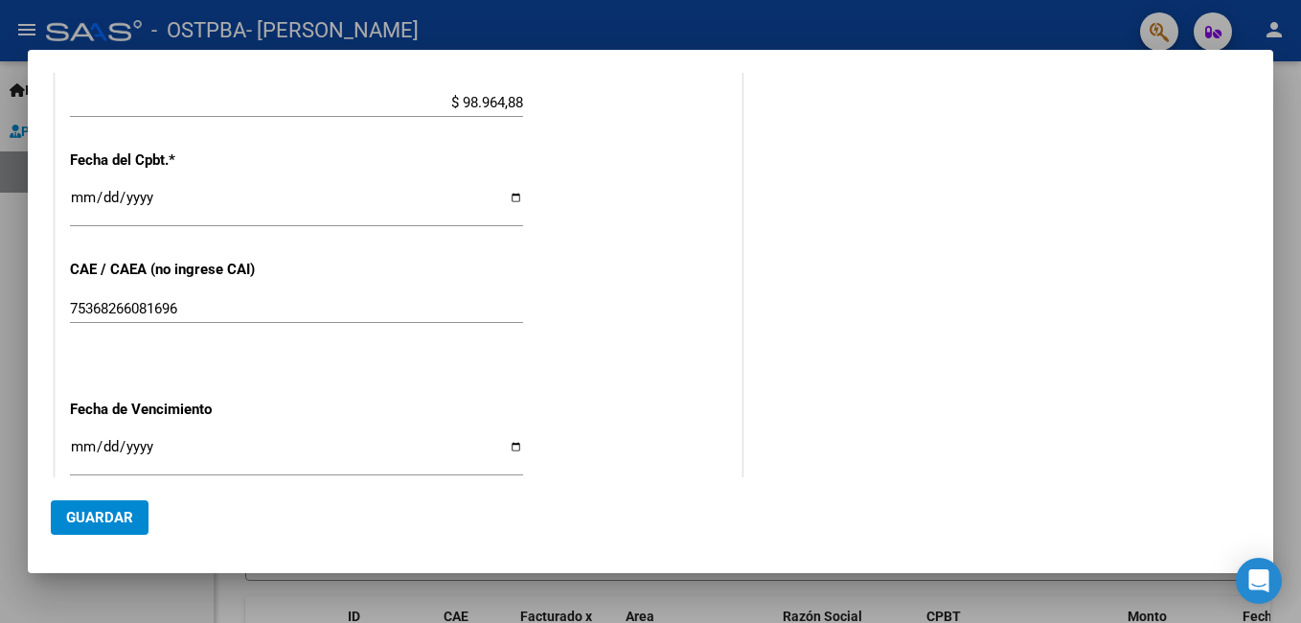
scroll to position [1245, 0]
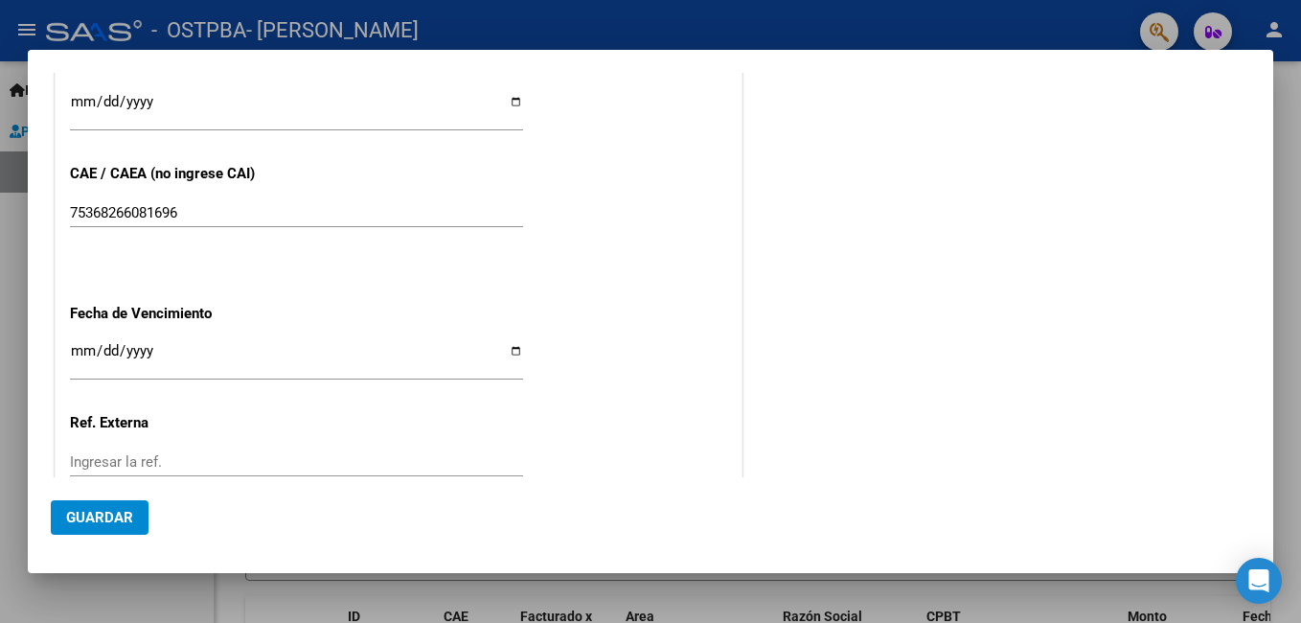
click at [82, 348] on input "Ingresar la fecha" at bounding box center [296, 358] width 453 height 31
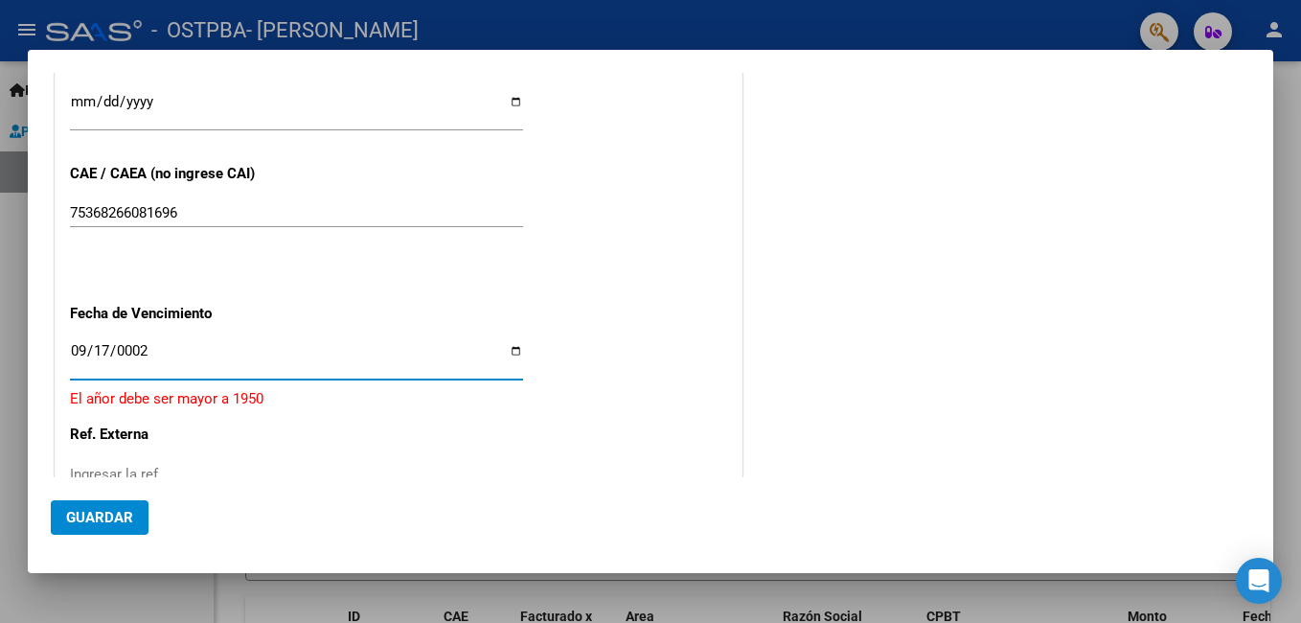
type input "0029-09-17"
type input "[DATE]"
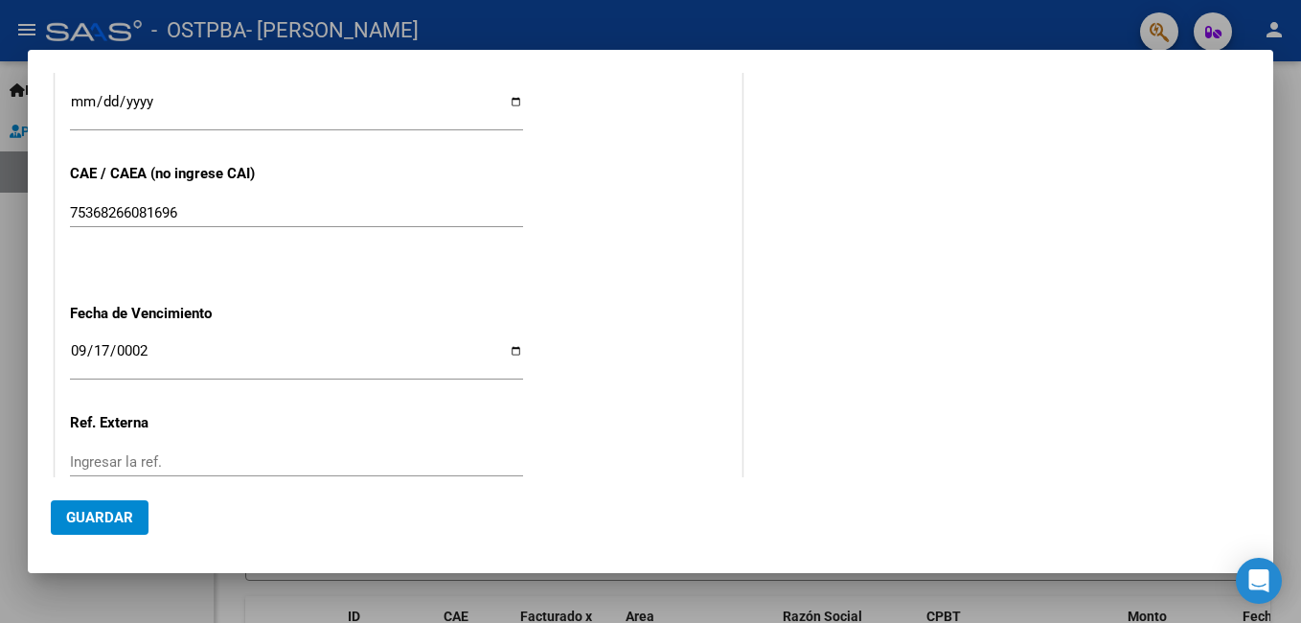
scroll to position [1377, 0]
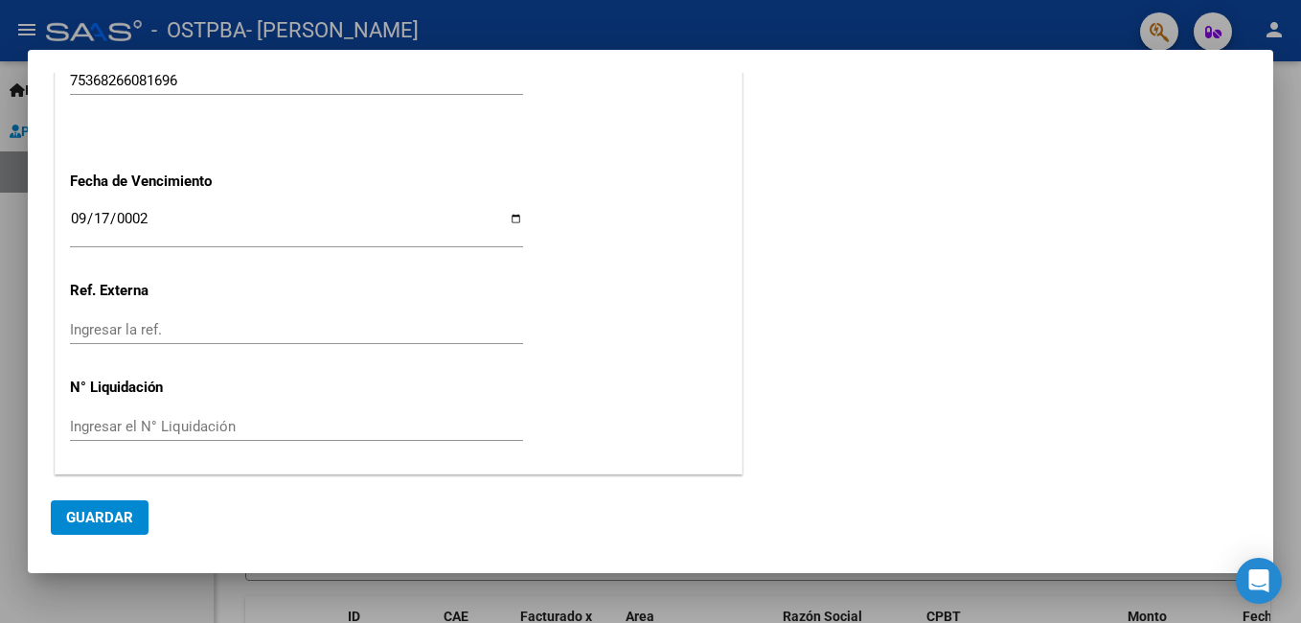
click at [110, 525] on span "Guardar" at bounding box center [99, 517] width 67 height 17
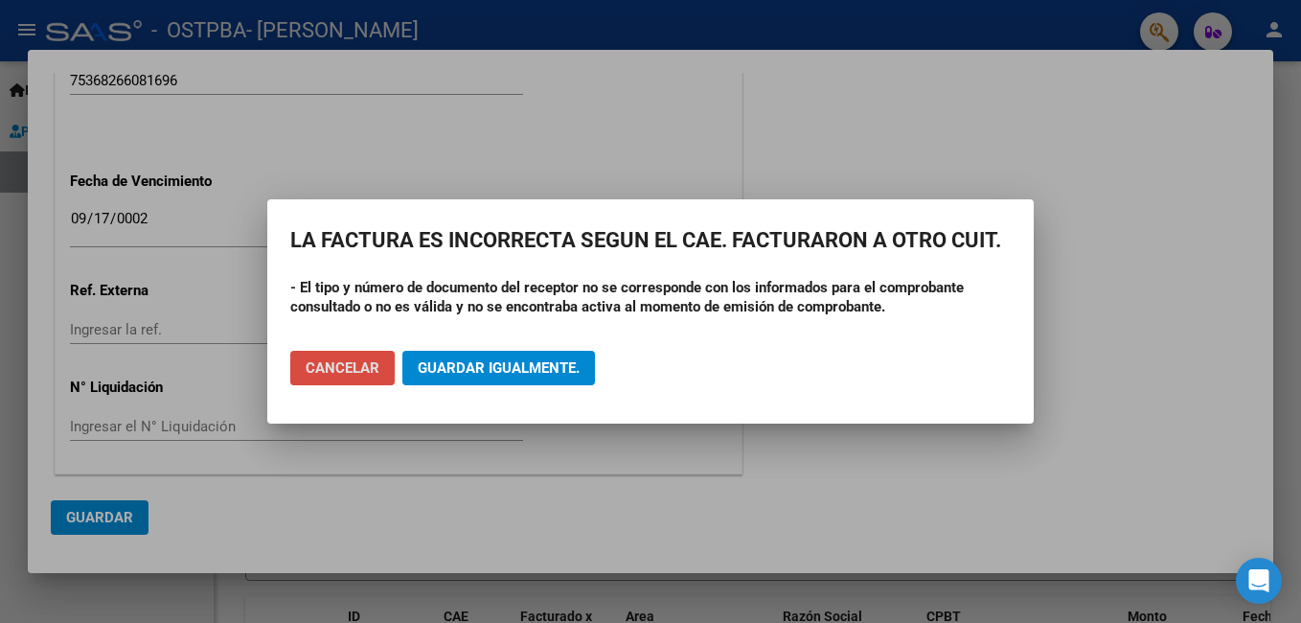
click at [344, 366] on span "Cancelar" at bounding box center [343, 367] width 74 height 17
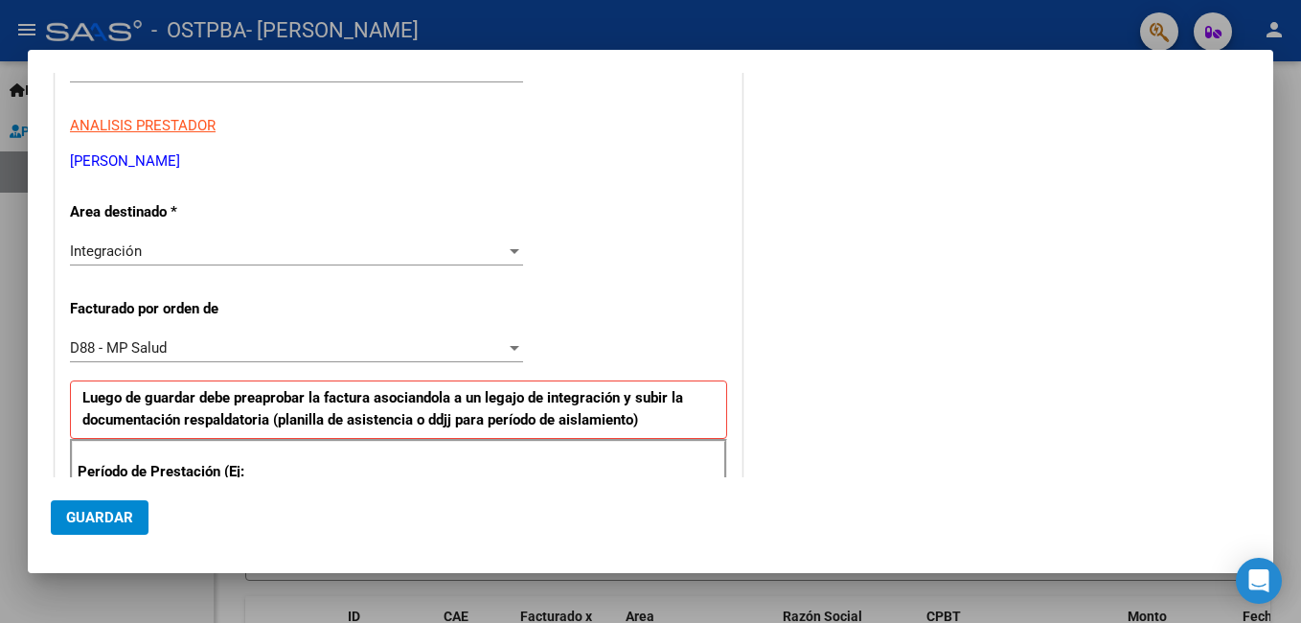
scroll to position [0, 0]
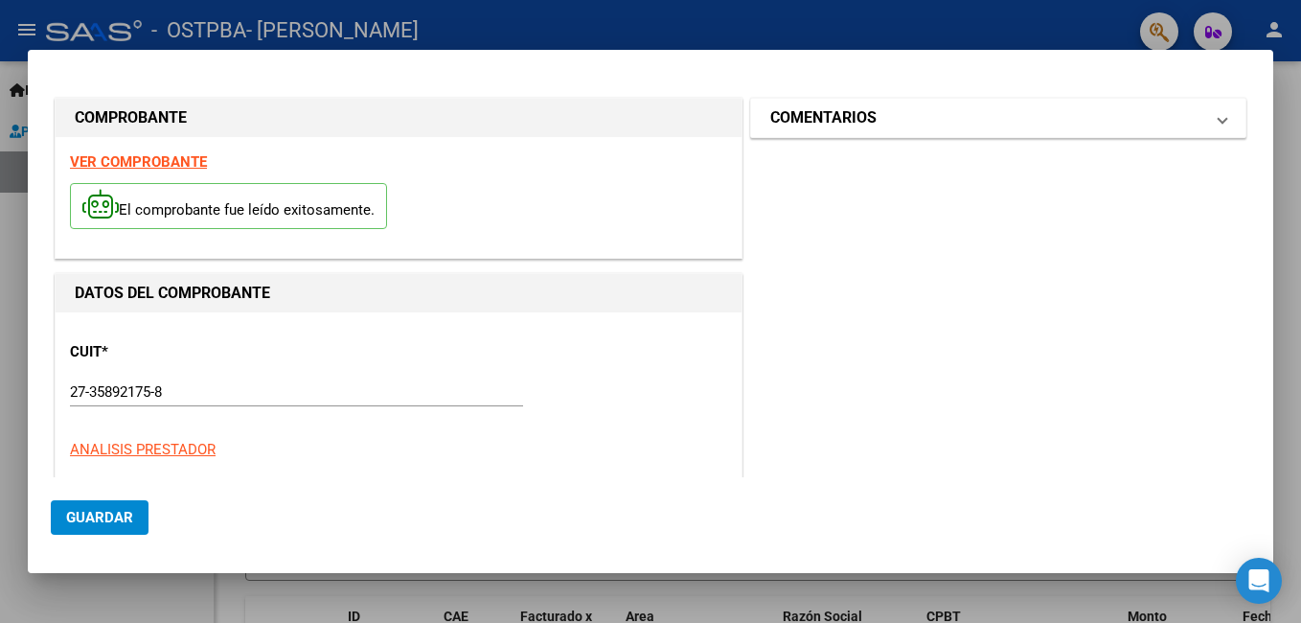
click at [1146, 113] on mat-panel-title "COMENTARIOS" at bounding box center [986, 117] width 433 height 23
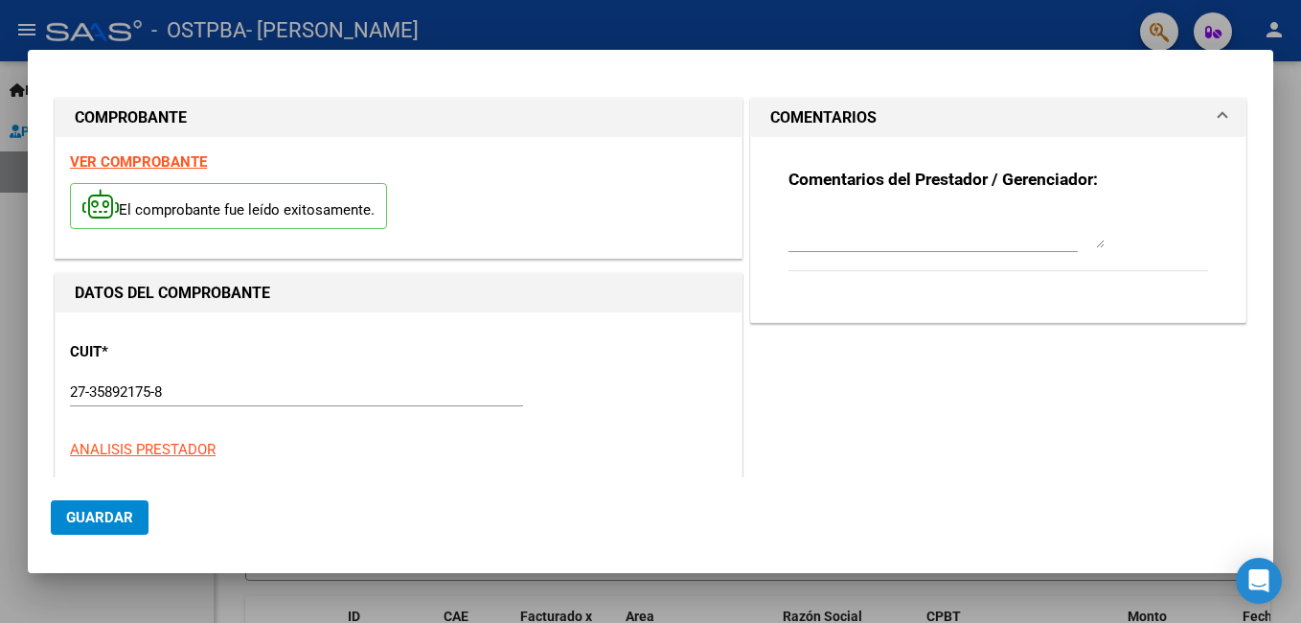
click at [1146, 113] on mat-panel-title "COMENTARIOS" at bounding box center [986, 117] width 433 height 23
click at [1300, 341] on html "menu - OSTPBA - MANUELI [PERSON_NAME] person Inicio Instructivos Contacto OS Pr…" at bounding box center [650, 311] width 1301 height 623
click at [1299, 340] on div at bounding box center [650, 311] width 1301 height 623
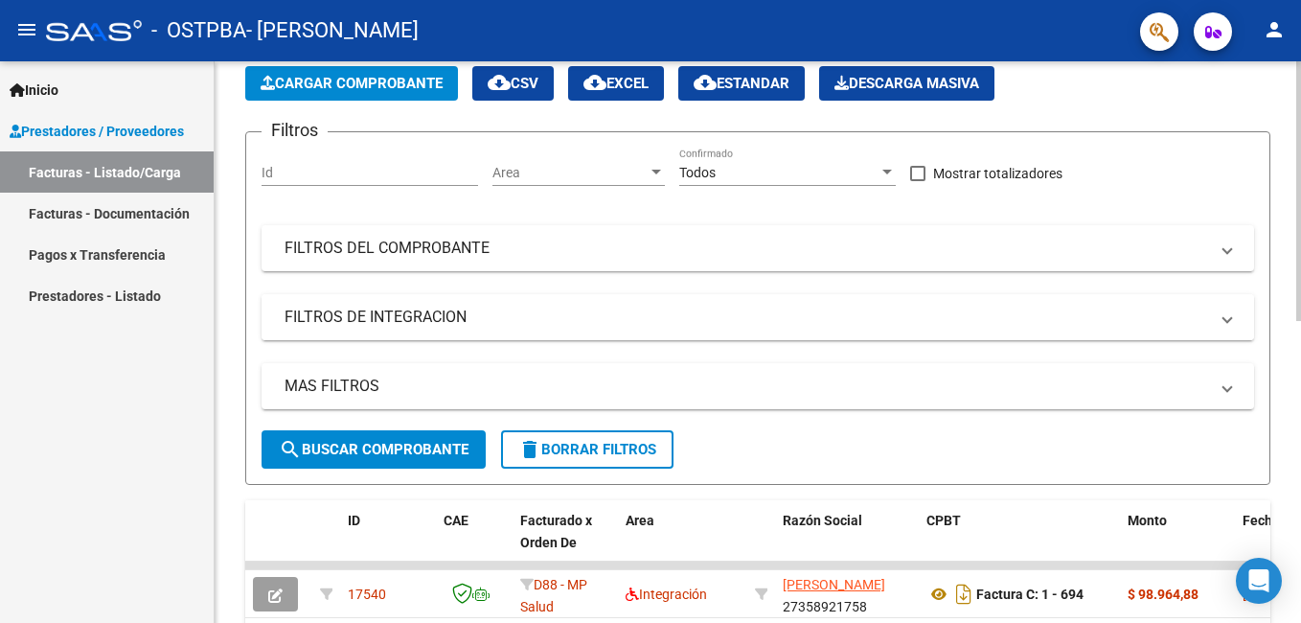
scroll to position [287, 0]
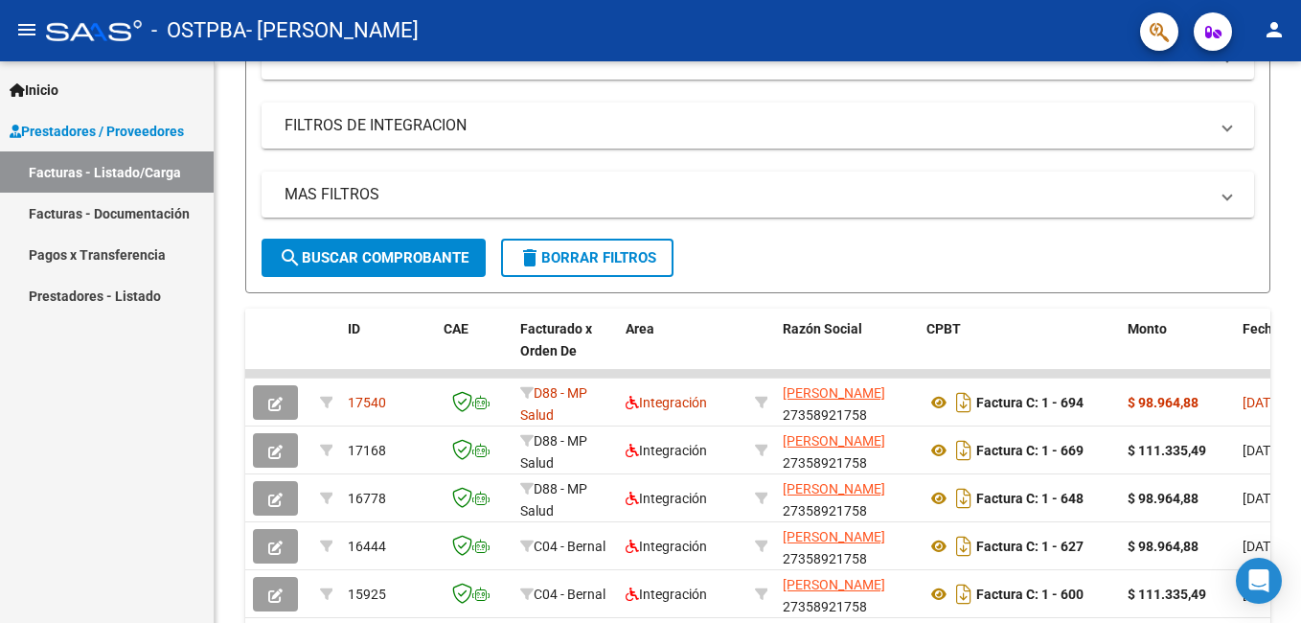
click at [79, 204] on link "Facturas - Documentación" at bounding box center [107, 213] width 214 height 41
